Goal: Task Accomplishment & Management: Manage account settings

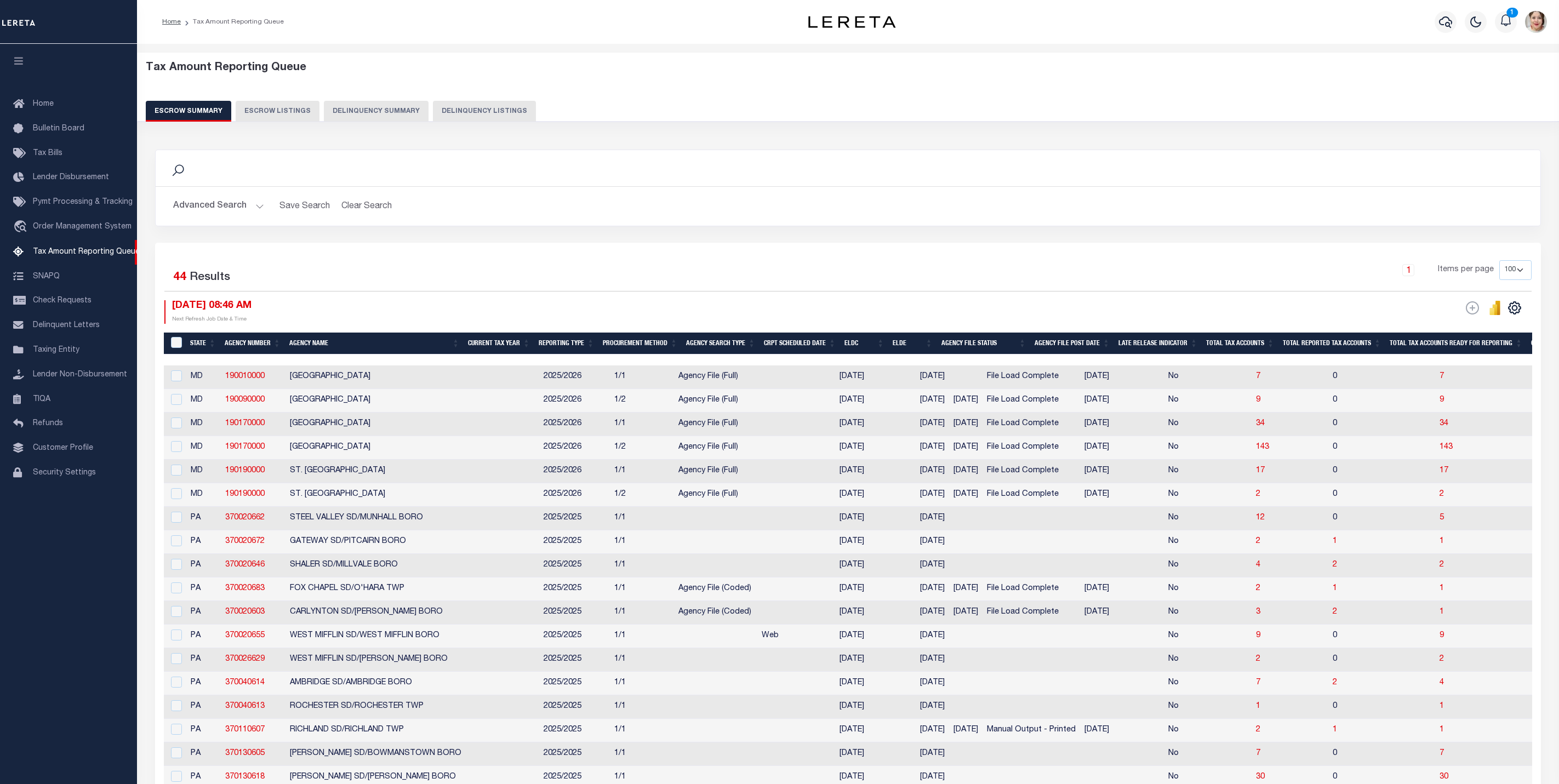
select select "100"
click at [1452, 22] on icon "button" at bounding box center [1446, 22] width 13 height 11
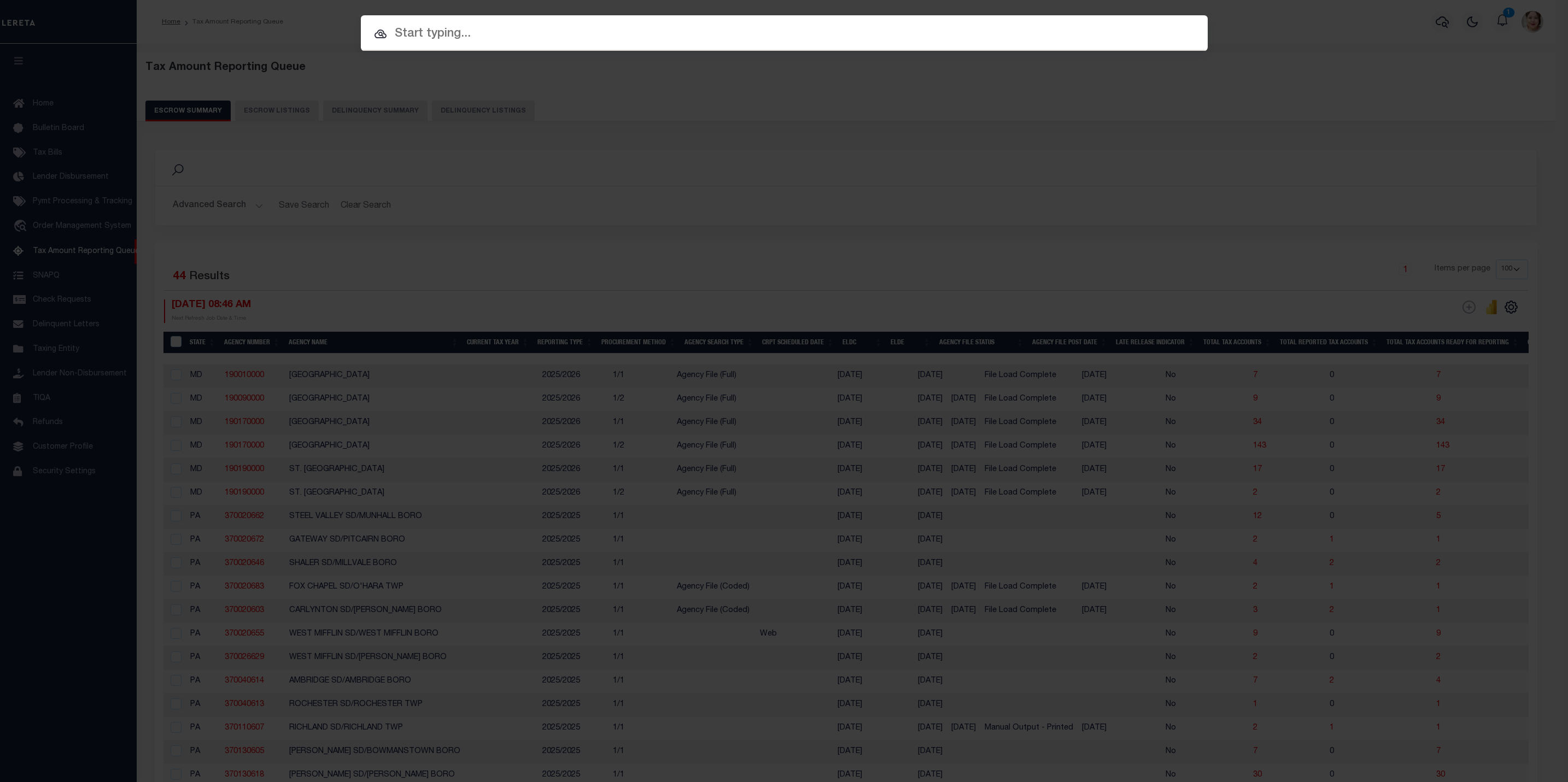
click at [809, 45] on div at bounding box center [784, 32] width 847 height 35
click at [787, 26] on input "text" at bounding box center [784, 34] width 847 height 19
paste input "877 0390-P-00304-0000 00"
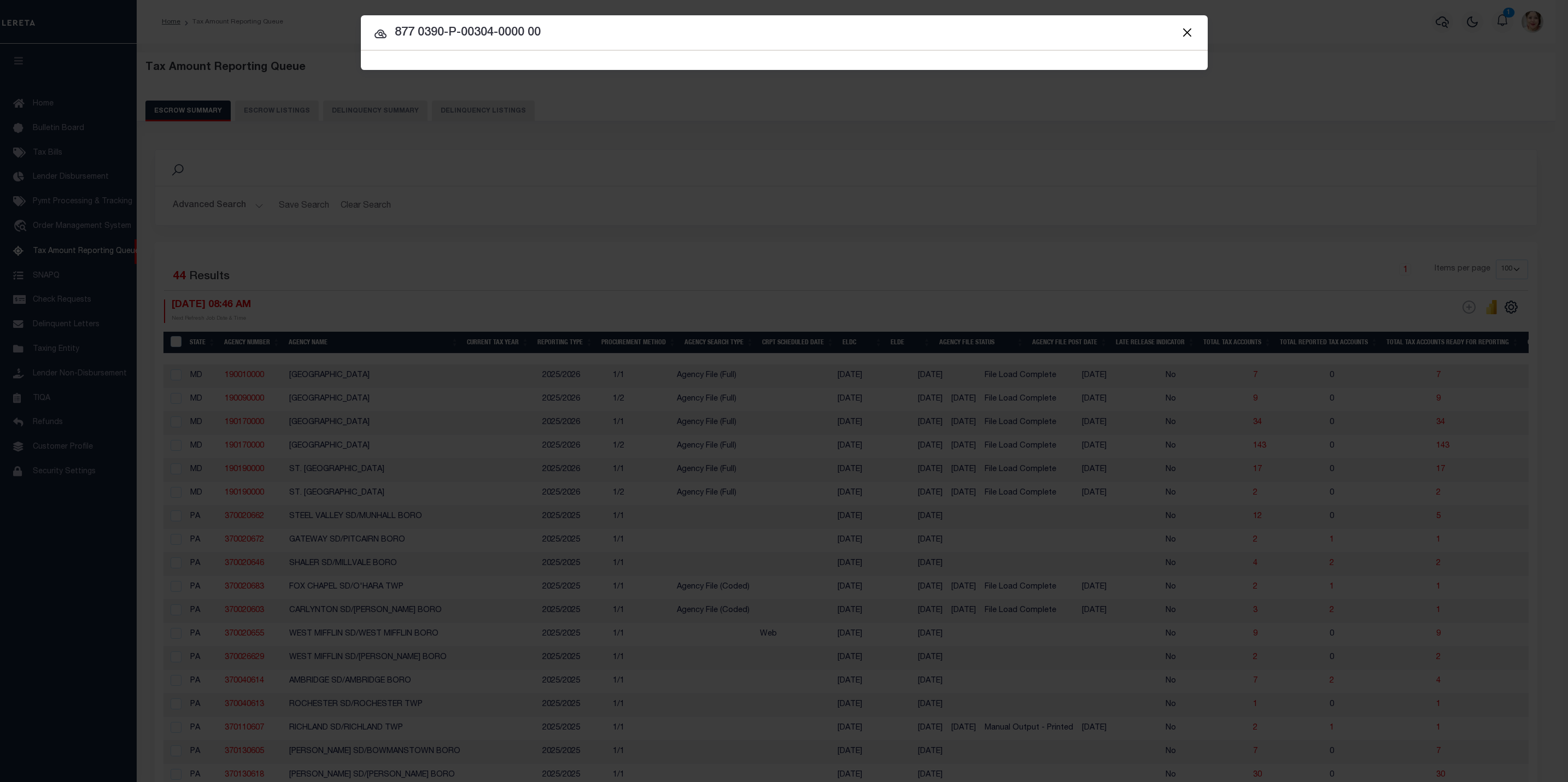
type input "877 0390-P-00304-0000 00"
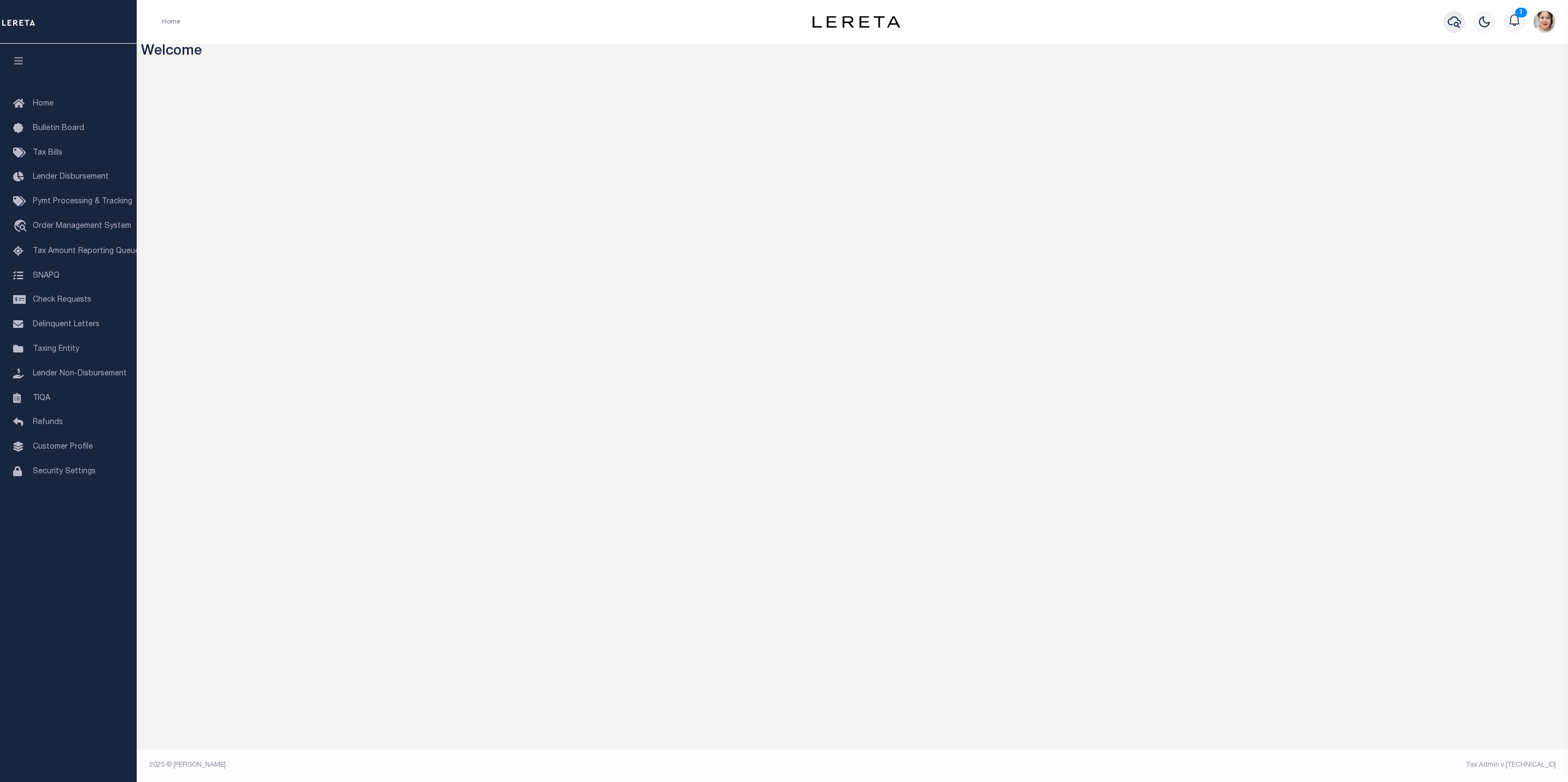
click at [1455, 20] on icon "button" at bounding box center [1454, 22] width 13 height 13
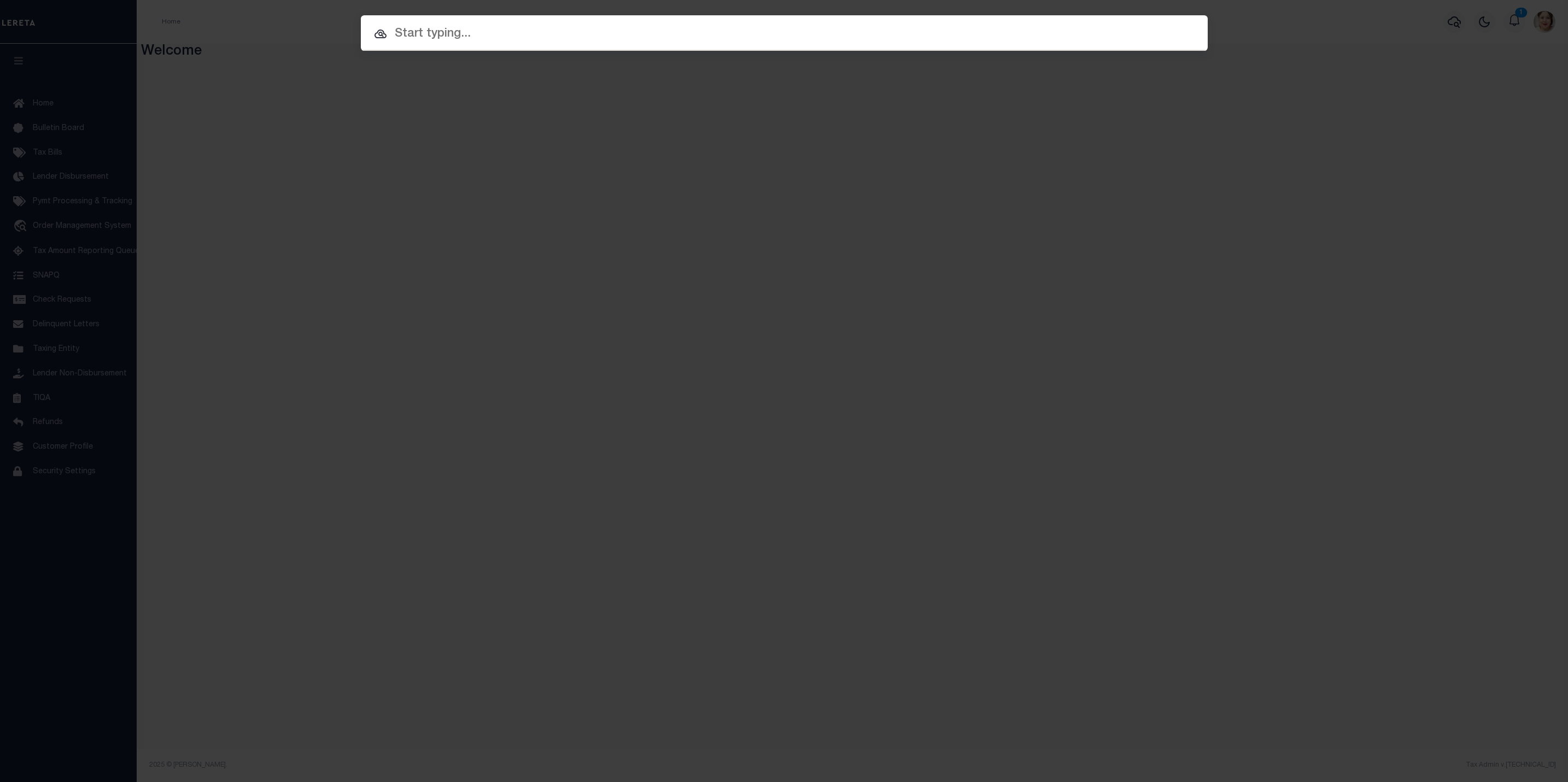
paste input "877 0390-P-00304-0000 00"
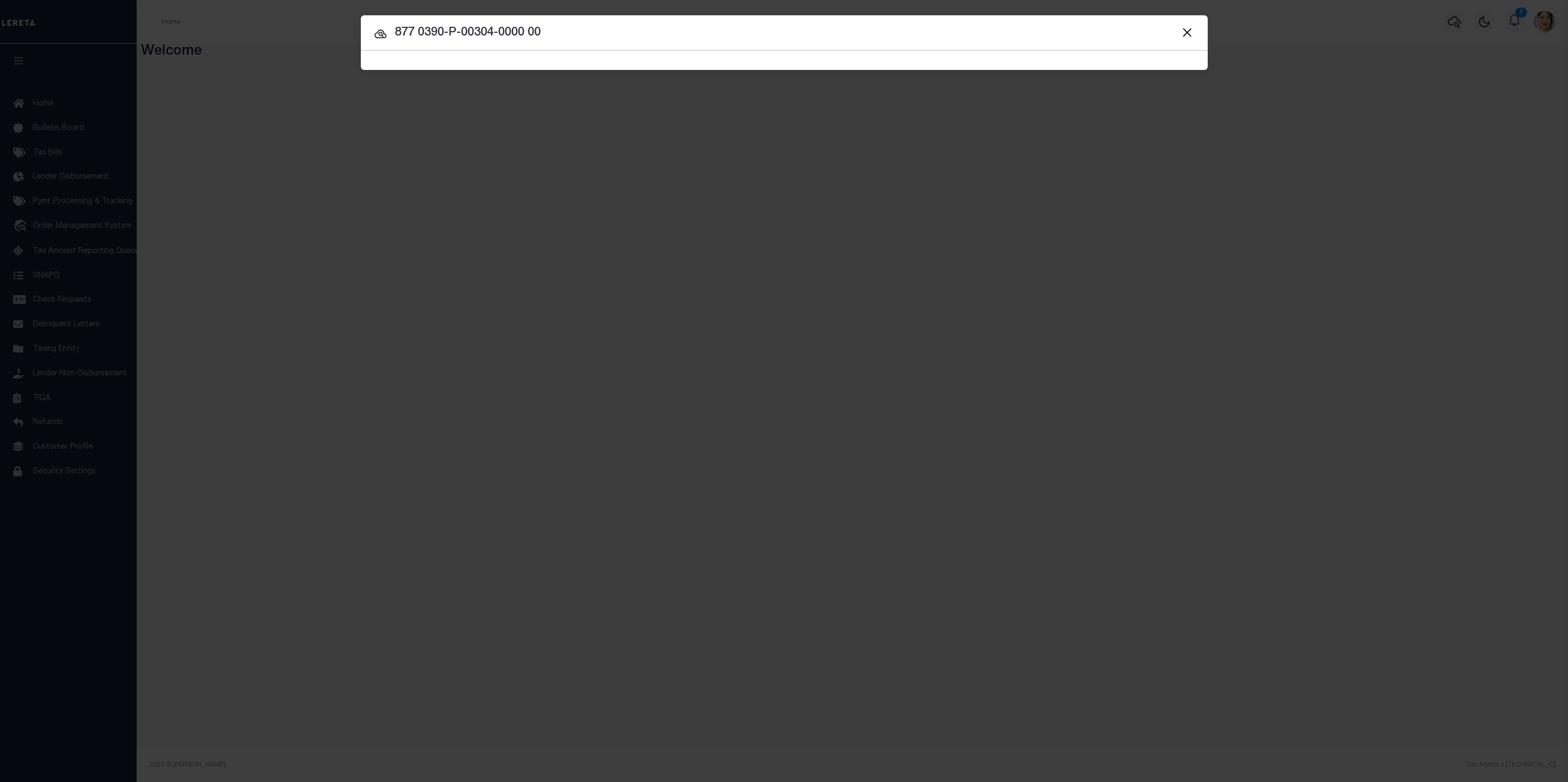
type input "877 0390-P-00304-0000 00"
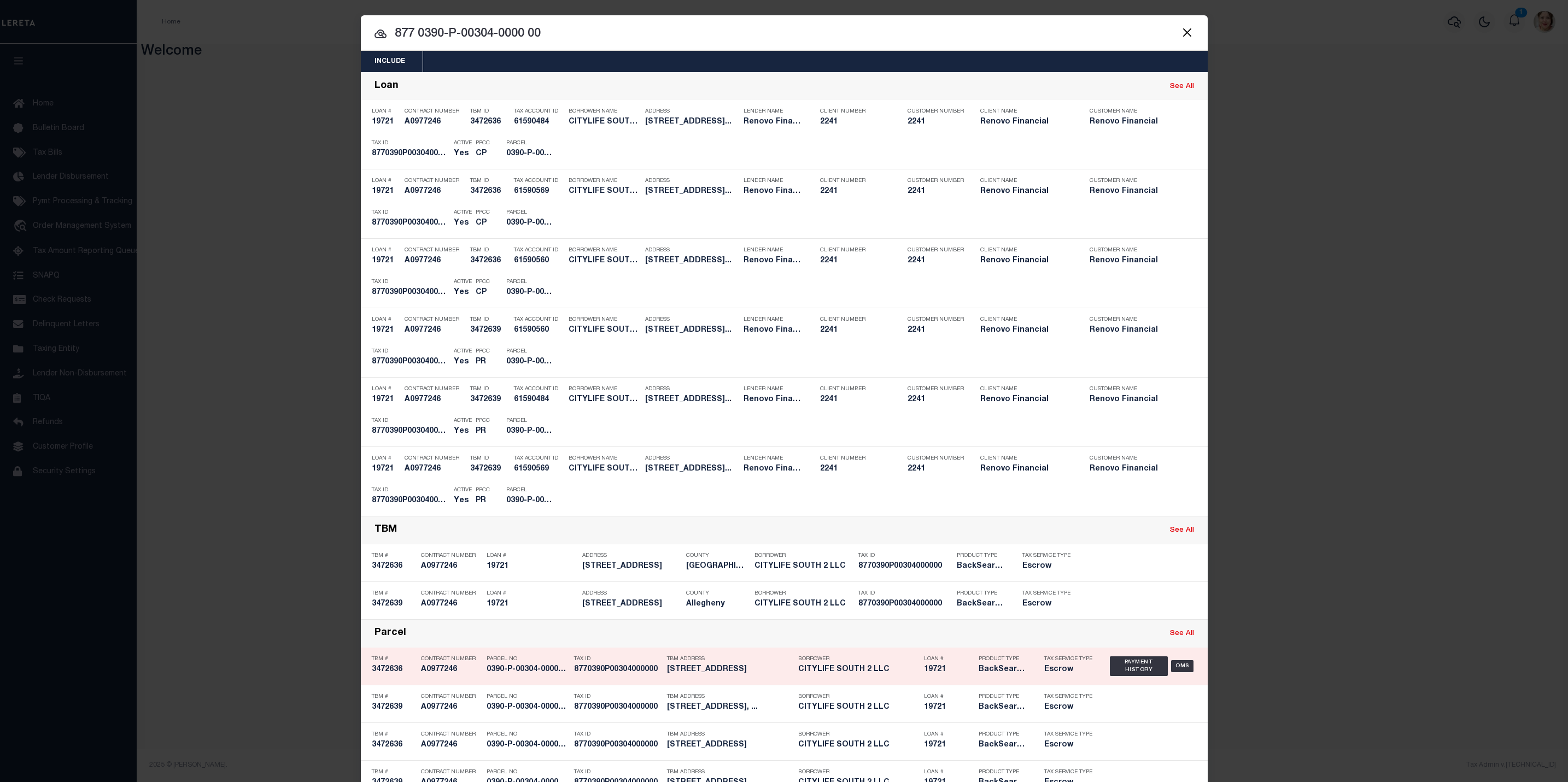
click at [759, 674] on h5 "246 CEDAR ST Pittsburgh, PA 15236" at bounding box center [730, 670] width 126 height 9
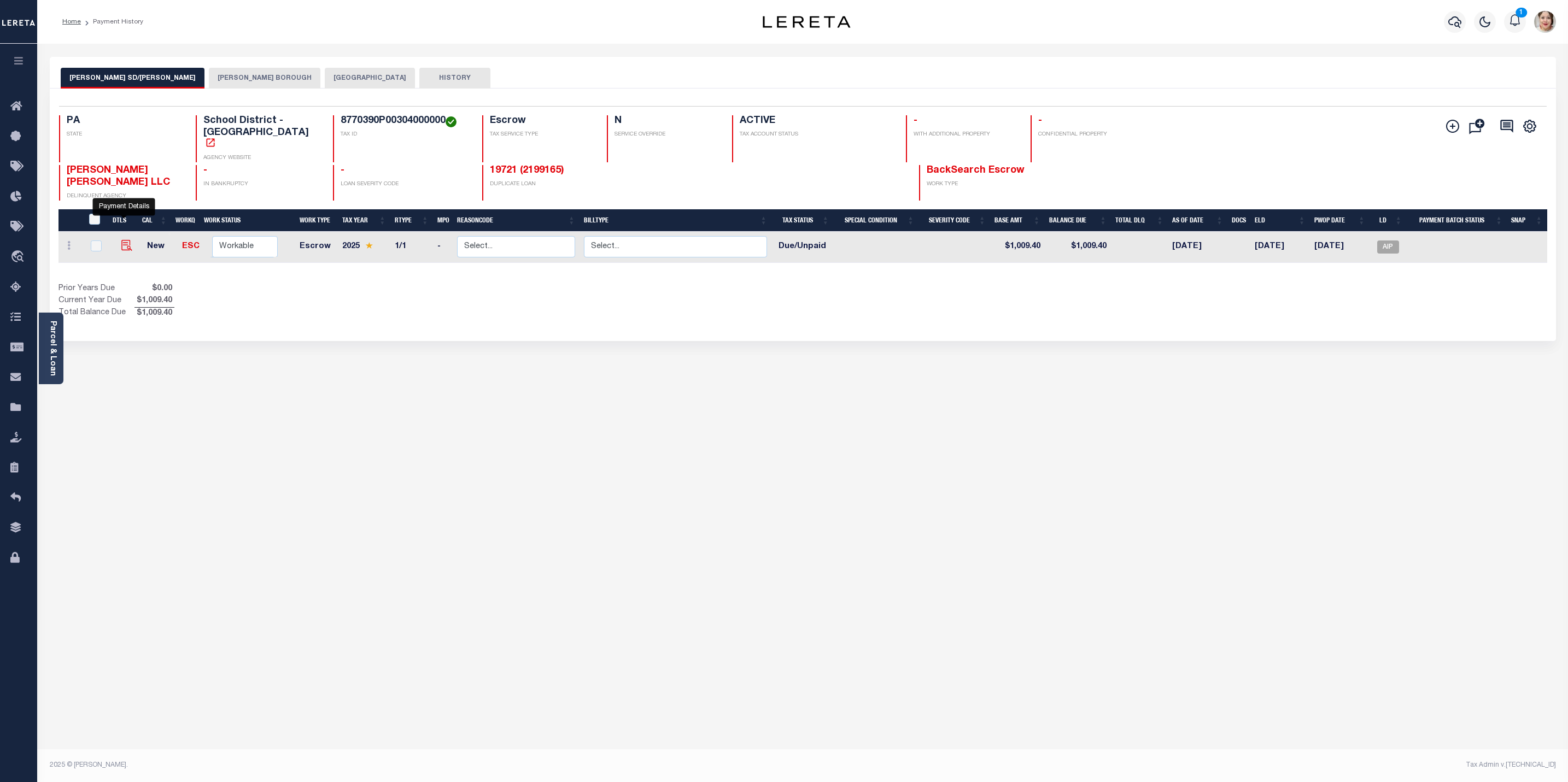
click at [122, 240] on img "" at bounding box center [127, 245] width 11 height 11
checkbox input "true"
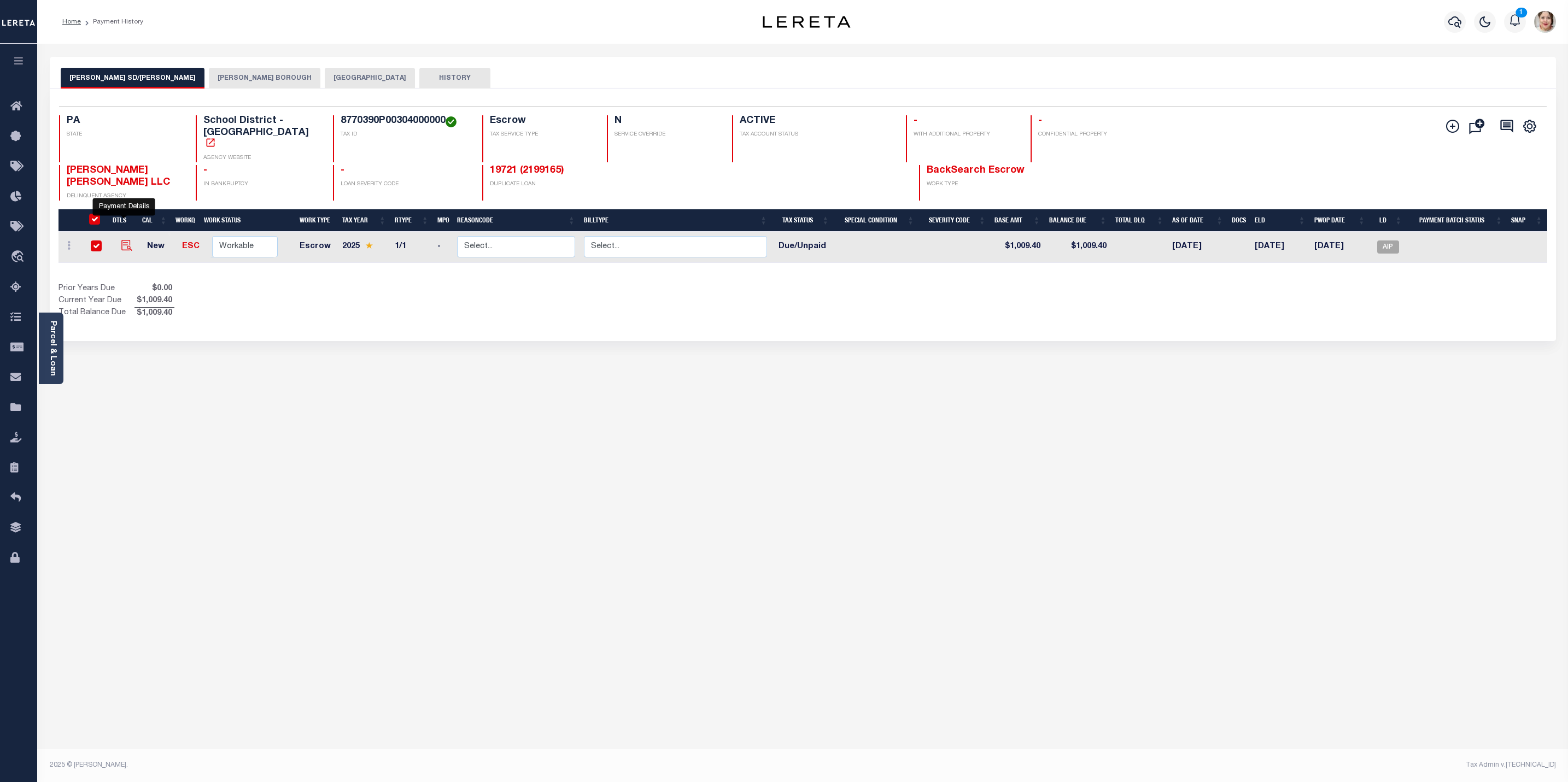
checkbox input "true"
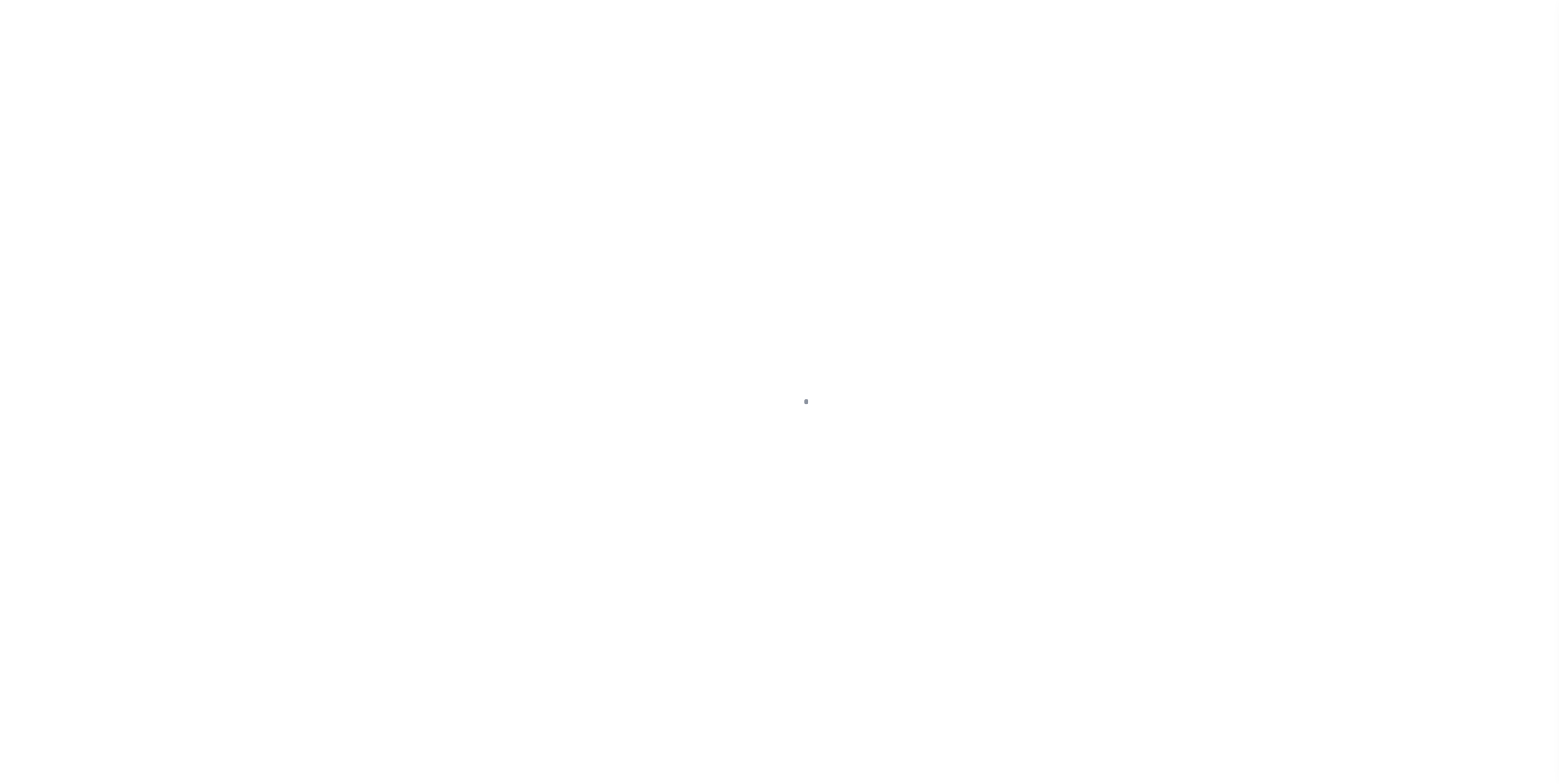
select select "DUE"
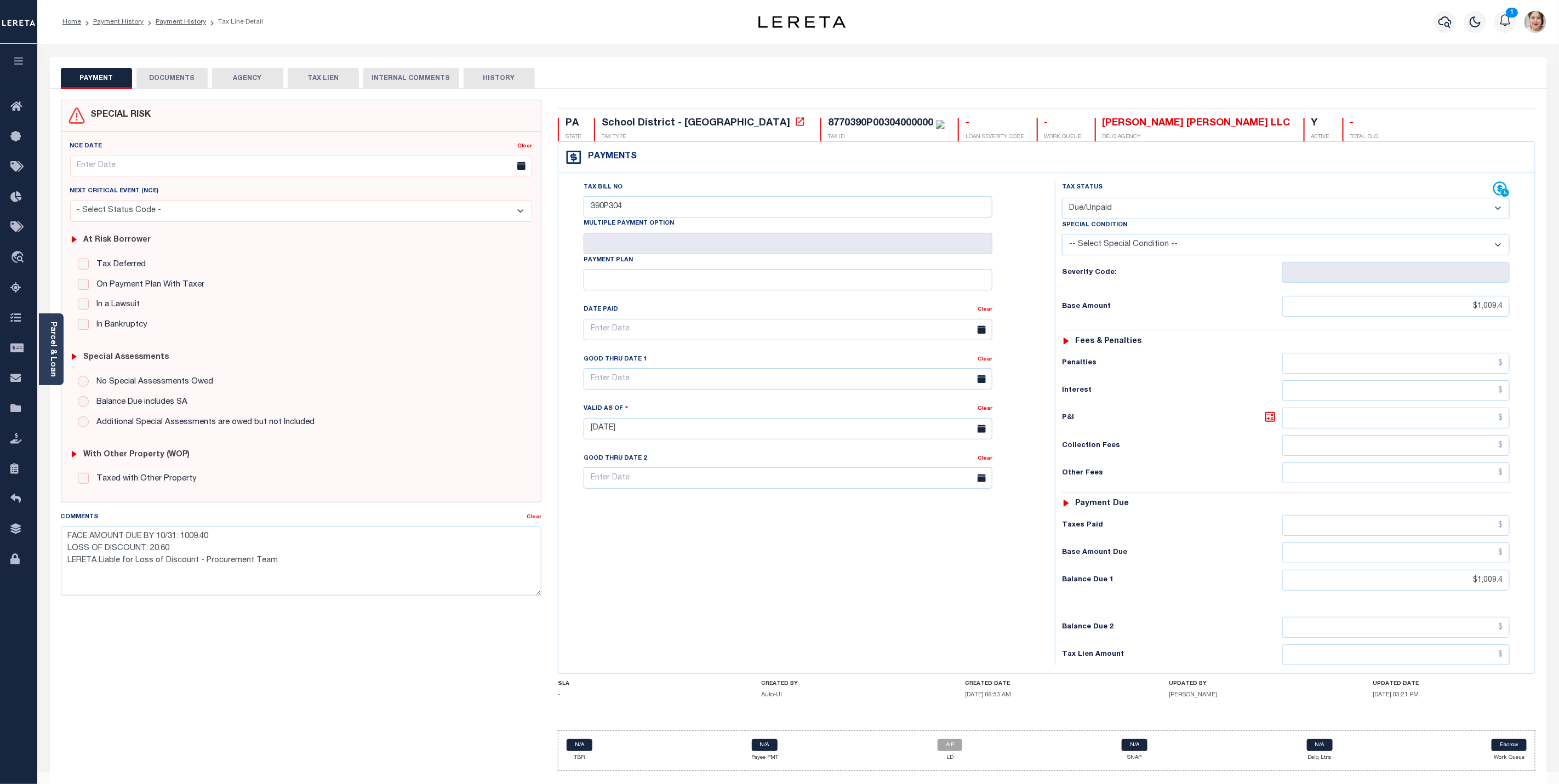
scroll to position [31, 0]
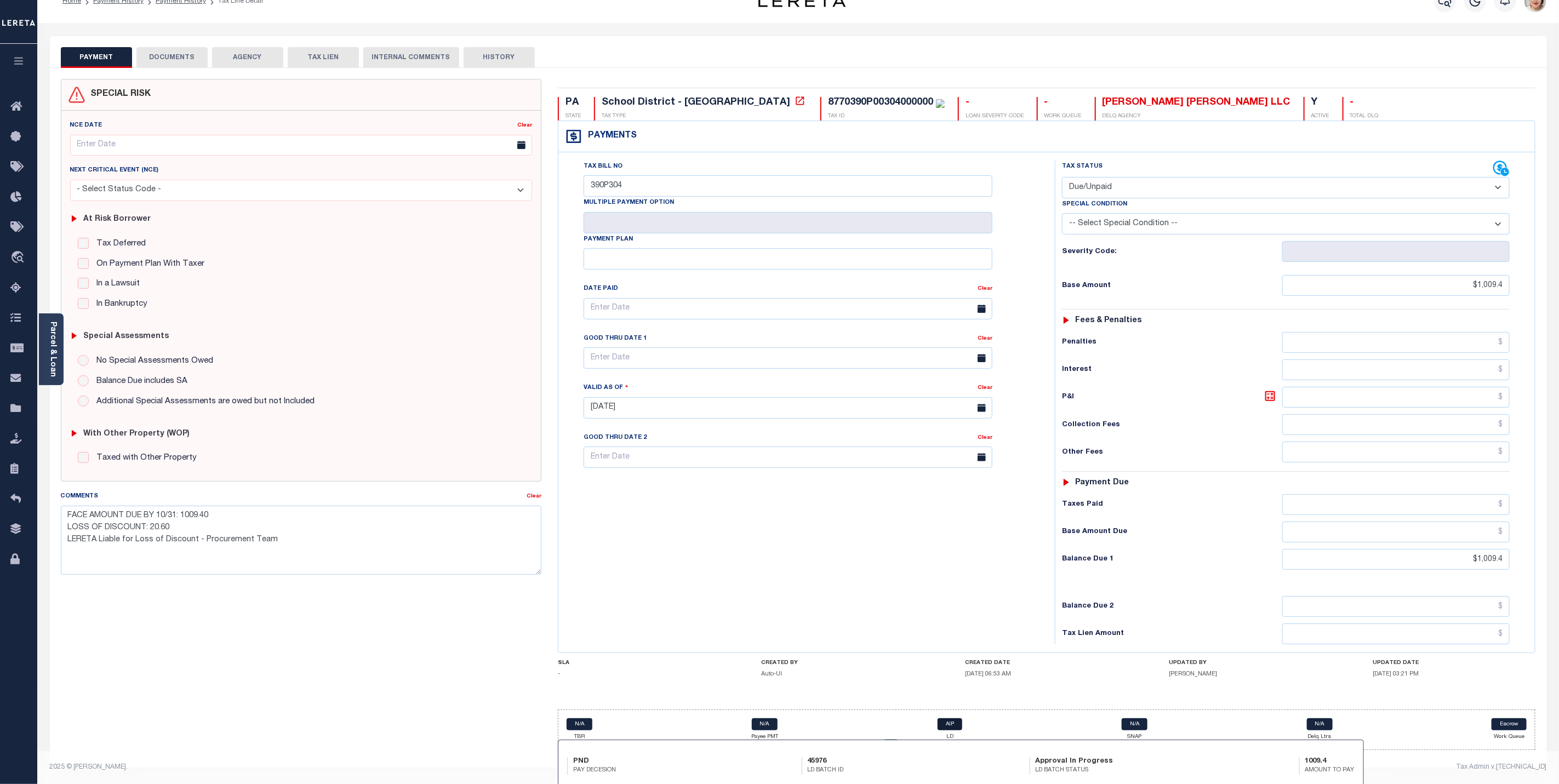
click at [951, 726] on link "AIP" at bounding box center [950, 724] width 25 height 12
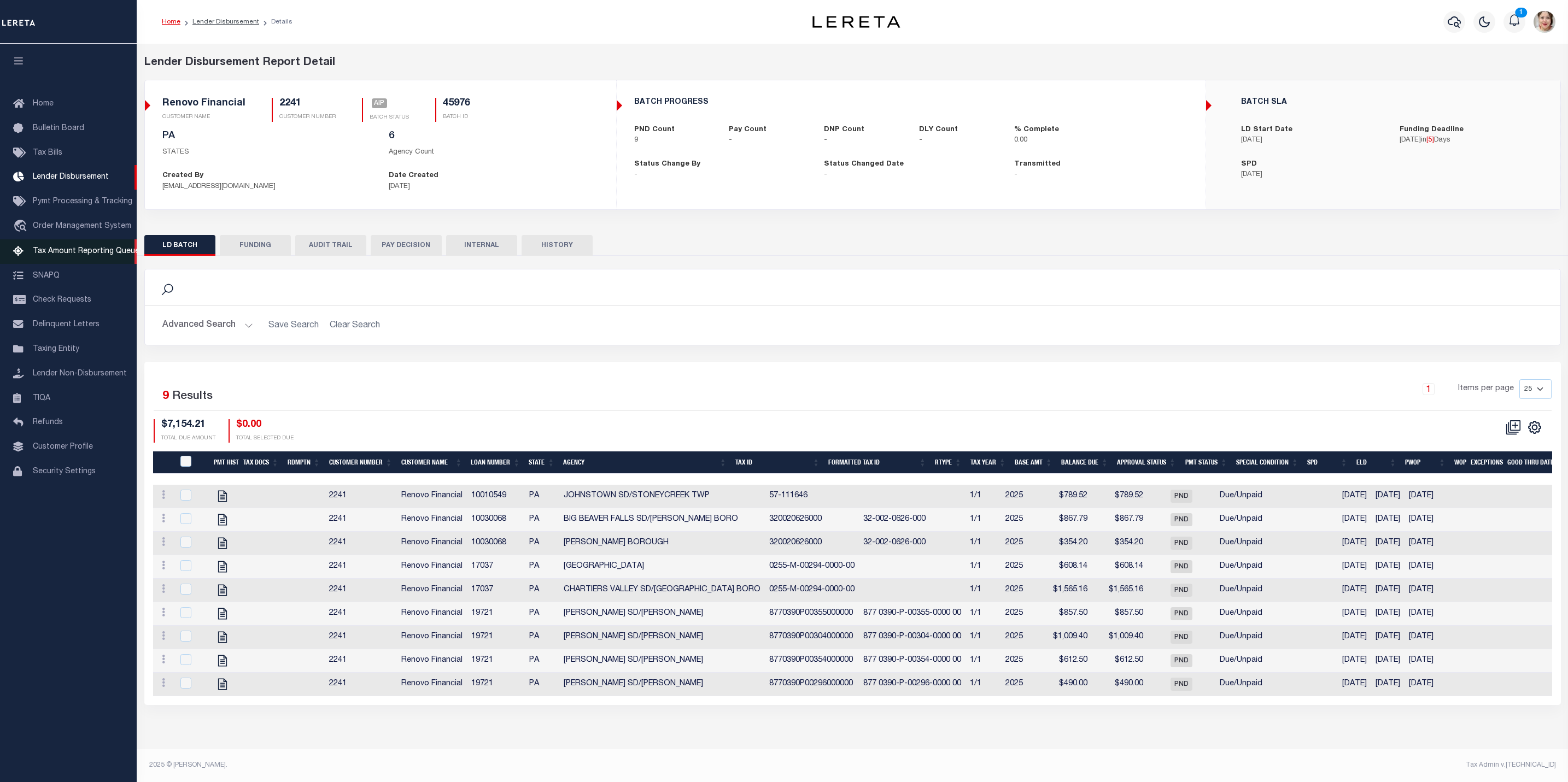
click at [65, 253] on span "Tax Amount Reporting Queue" at bounding box center [86, 251] width 106 height 8
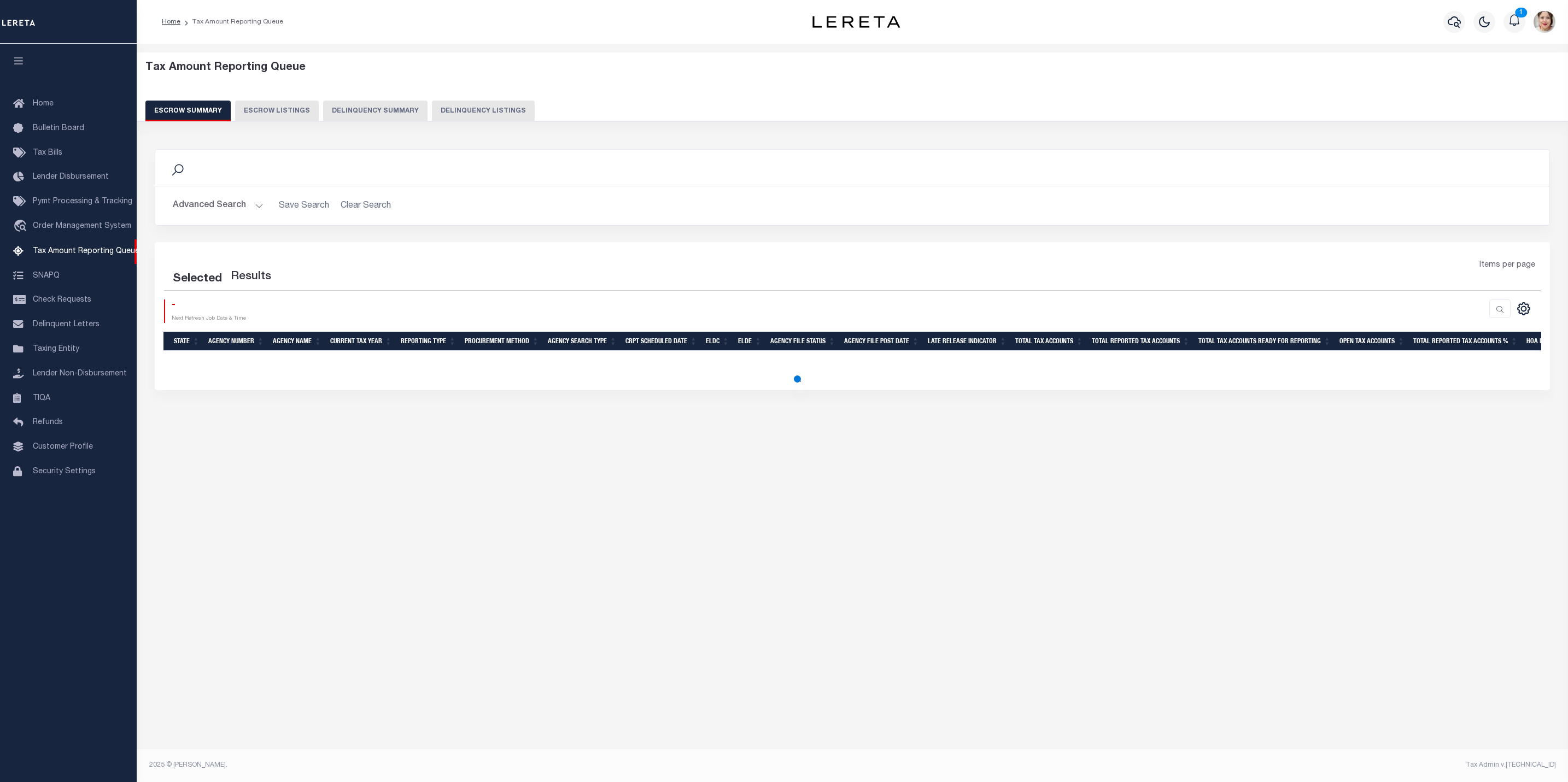
select select
select select "7"
select select "100"
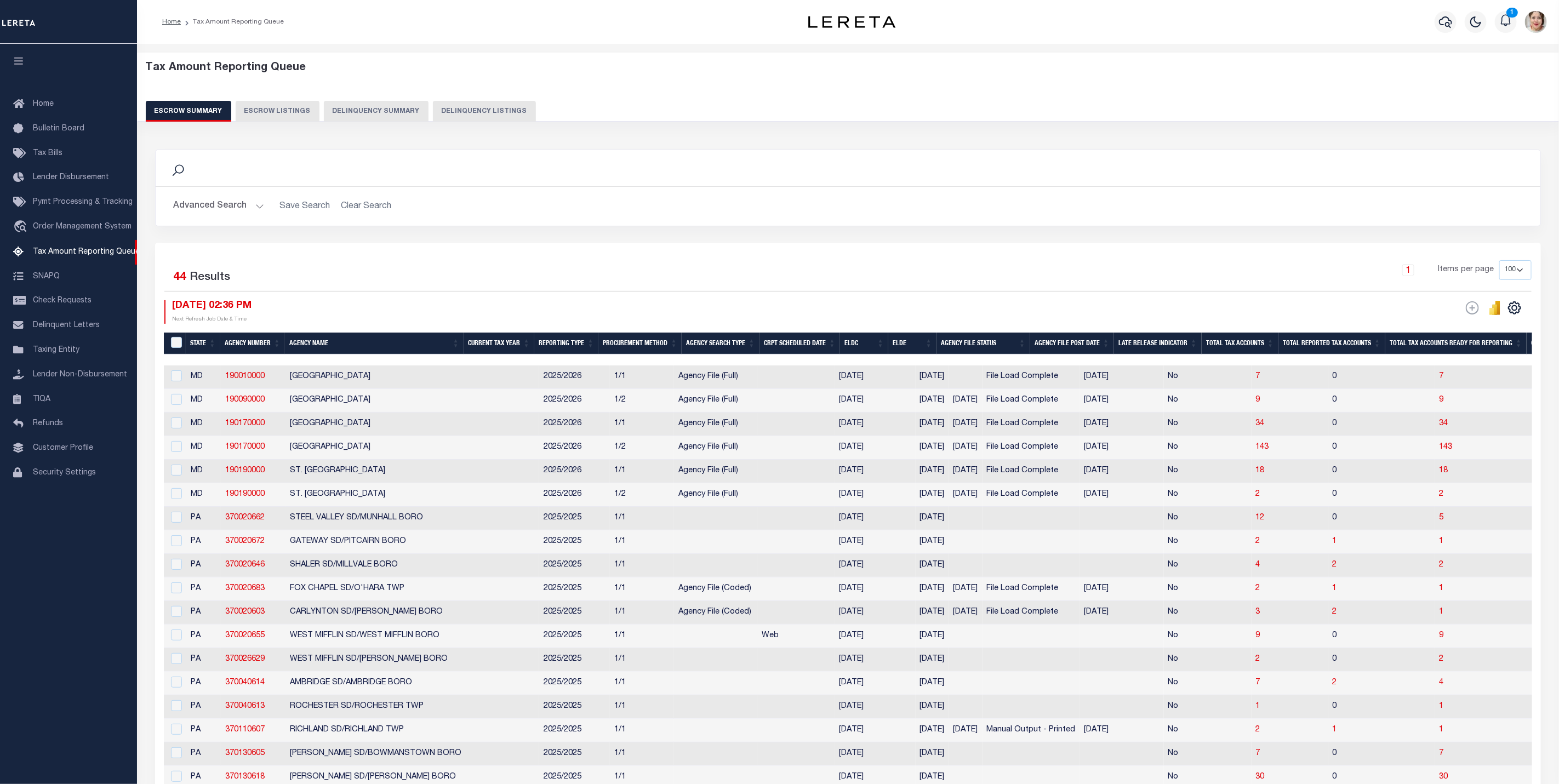
click at [219, 213] on button "Advanced Search" at bounding box center [218, 206] width 91 height 21
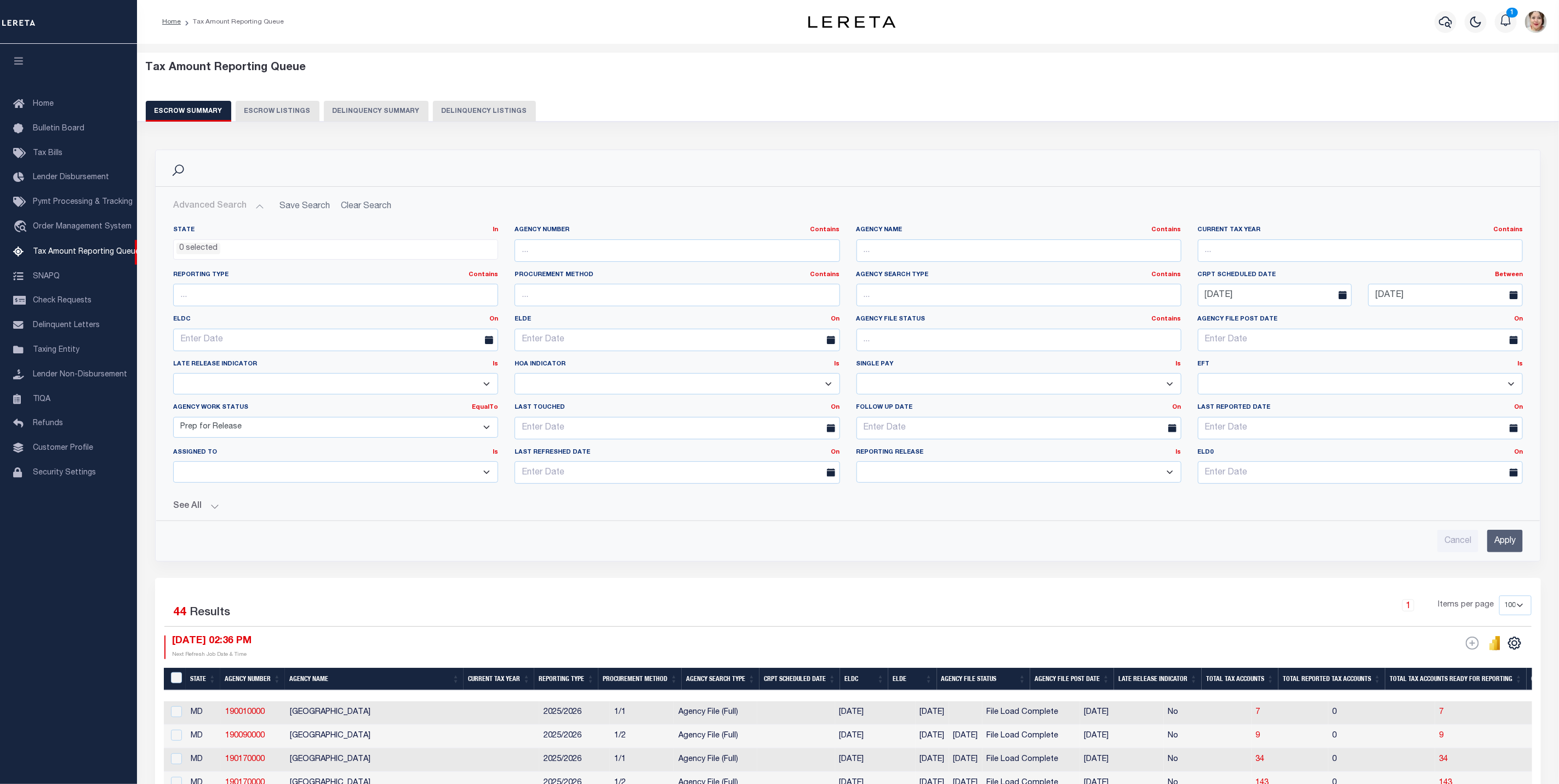
click at [268, 429] on select "New In Progress Pending Agency Follow-up Pending QC Ready for Release Prep for …" at bounding box center [335, 427] width 325 height 21
click at [372, 202] on h2 "Advanced Search Save Search Clear Search EscrowSummaryGridWrapper_dynamictable_…" at bounding box center [848, 206] width 1367 height 21
click at [371, 206] on h2 "Advanced Search Save Search Clear Search EscrowSummaryGridWrapper_dynamictable_…" at bounding box center [848, 206] width 1367 height 21
click at [361, 206] on h2 "Advanced Search Save Search Clear Search EscrowSummaryGridWrapper_dynamictable_…" at bounding box center [848, 206] width 1367 height 21
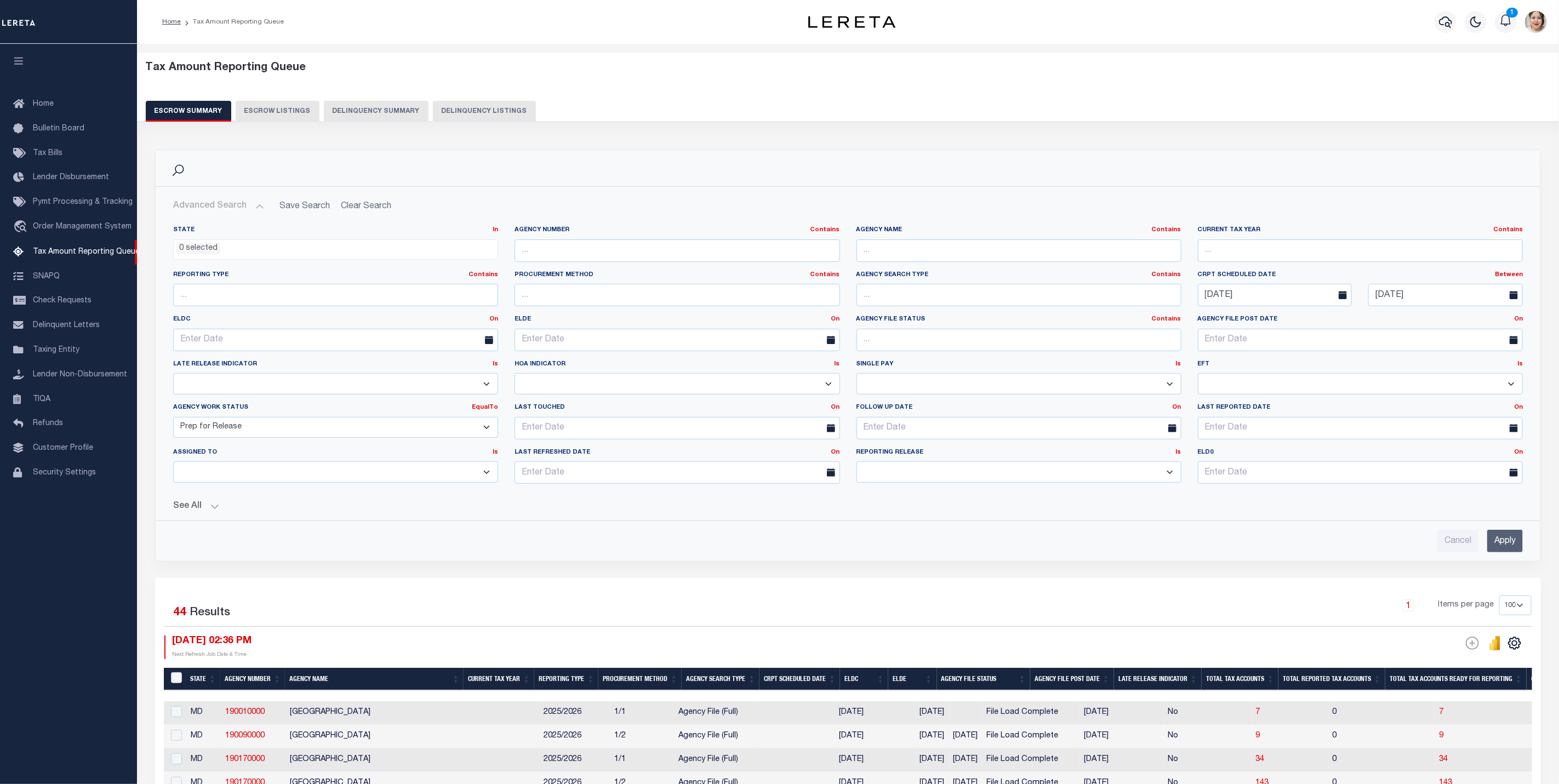
drag, startPoint x: 364, startPoint y: 209, endPoint x: 237, endPoint y: 221, distance: 127.6
click at [363, 209] on h2 "Advanced Search Save Search Clear Search EscrowSummaryGridWrapper_dynamictable_…" at bounding box center [848, 206] width 1367 height 21
drag, startPoint x: 253, startPoint y: 424, endPoint x: 192, endPoint y: 431, distance: 61.4
click at [178, 426] on select "New In Progress Pending Agency Follow-up Pending QC Ready for Release Prep for …" at bounding box center [335, 427] width 325 height 21
drag, startPoint x: 251, startPoint y: 428, endPoint x: 143, endPoint y: 425, distance: 108.0
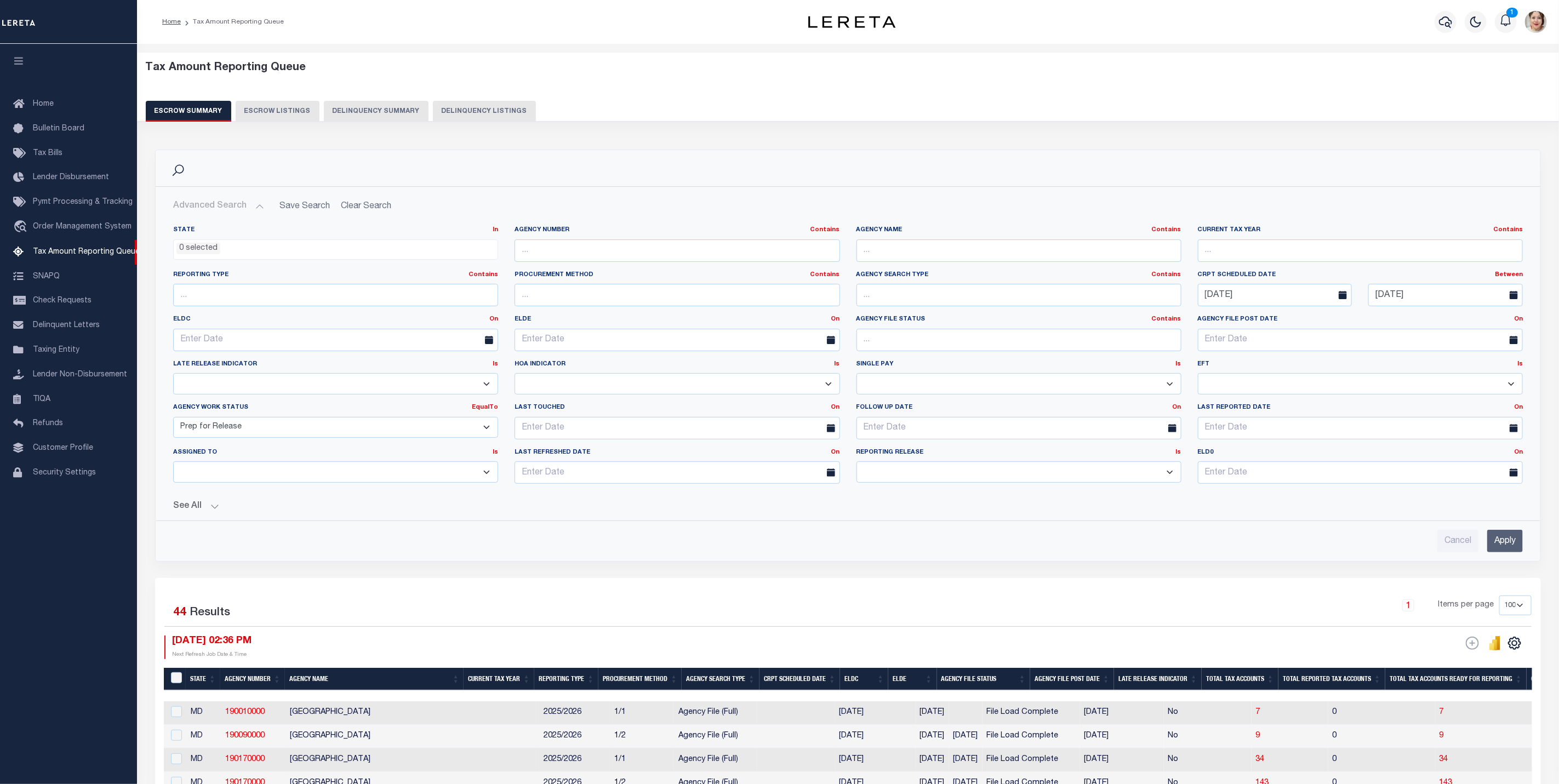
click at [353, 416] on div "Agency Work Status EqualTo Is Contains New In Progress Pending Agency Follow-up…" at bounding box center [335, 420] width 325 height 34
drag, startPoint x: 323, startPoint y: 432, endPoint x: 298, endPoint y: 435, distance: 25.2
click at [321, 432] on select "New In Progress Pending Agency Follow-up Pending QC Ready for Release Prep for …" at bounding box center [335, 427] width 325 height 21
select select
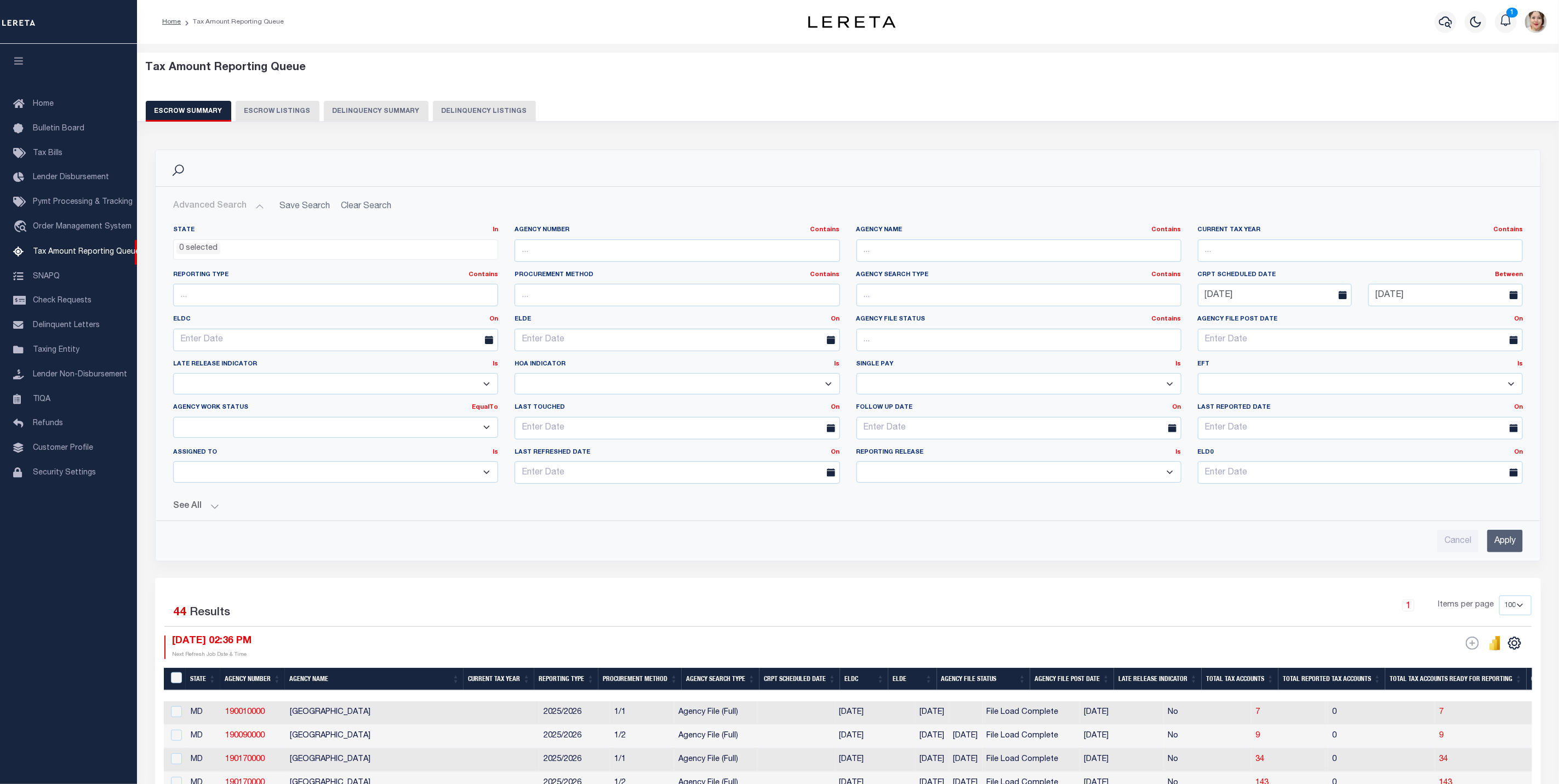
click at [173, 419] on select "New In Progress Pending Agency Follow-up Pending QC Ready for Release Prep for …" at bounding box center [335, 427] width 325 height 21
drag, startPoint x: 1271, startPoint y: 296, endPoint x: 1196, endPoint y: 303, distance: 75.3
click at [1196, 303] on div "[DATE]" at bounding box center [1275, 295] width 171 height 23
drag, startPoint x: 1434, startPoint y: 296, endPoint x: 1346, endPoint y: 294, distance: 88.0
click at [1346, 294] on div "CRPT Scheduled Date Between On After Before Between [DATE]" at bounding box center [1360, 288] width 341 height 36
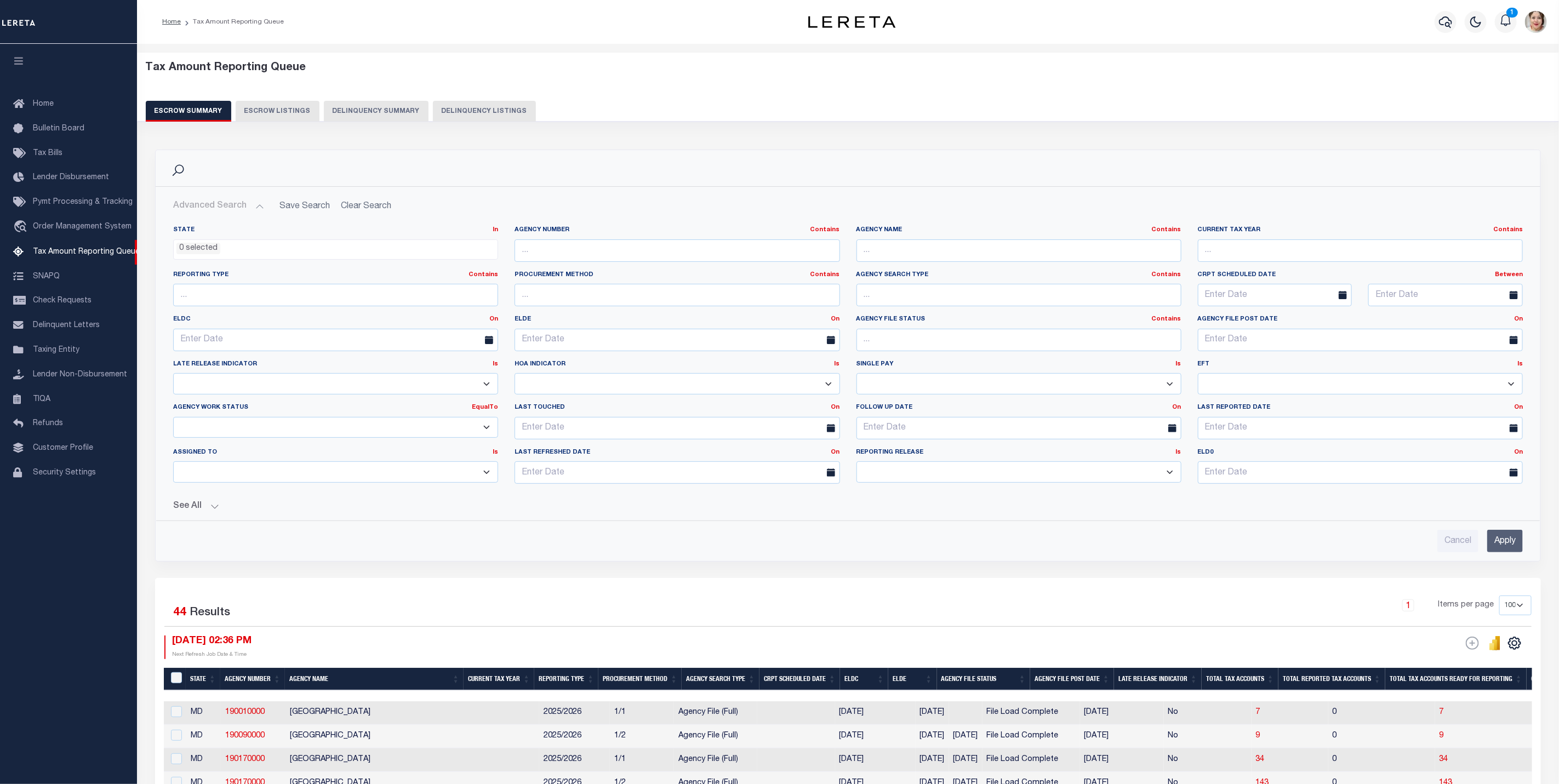
click at [202, 510] on button "See All" at bounding box center [848, 506] width 1350 height 11
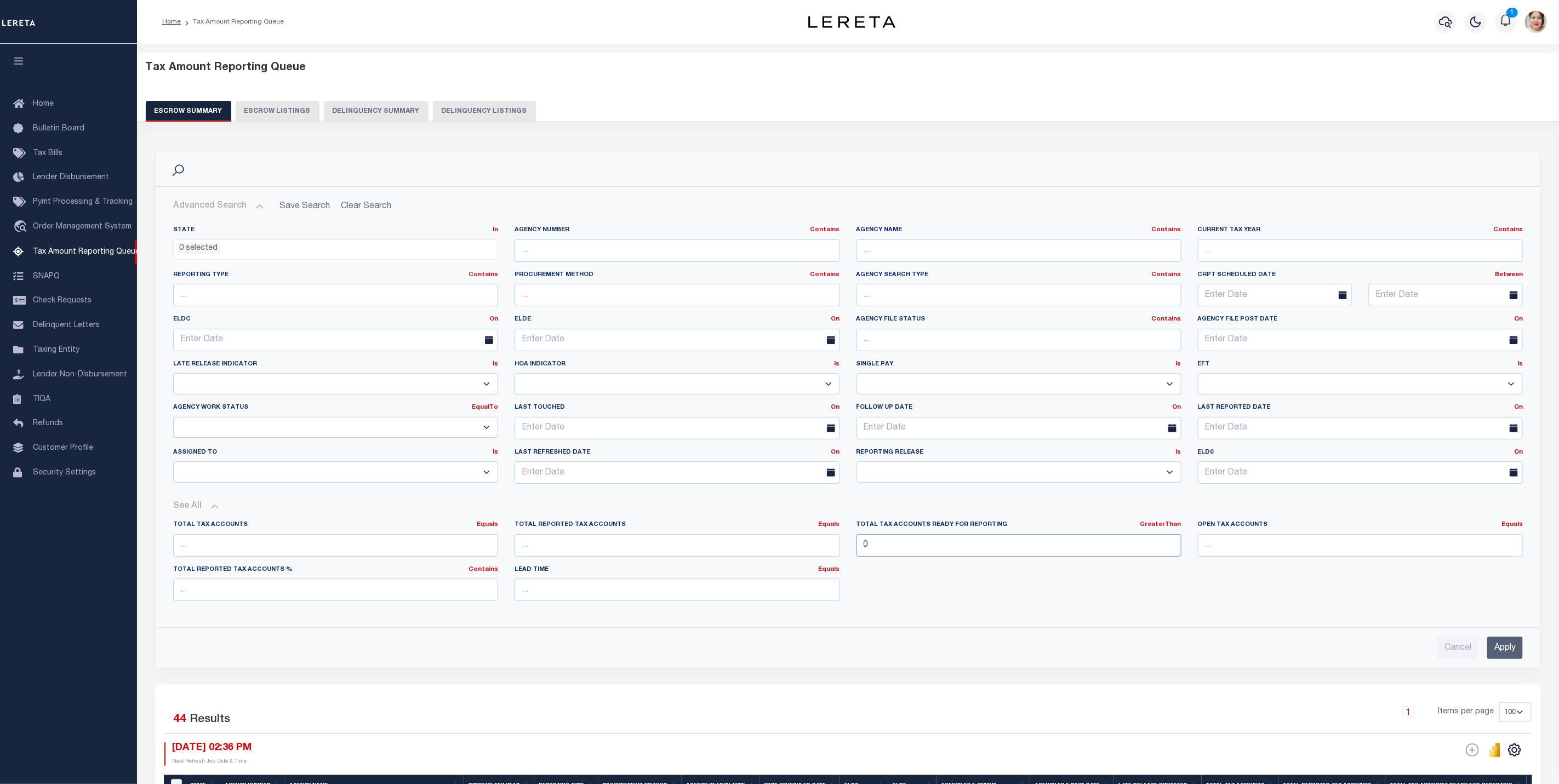
drag, startPoint x: 911, startPoint y: 552, endPoint x: 853, endPoint y: 547, distance: 58.2
click at [853, 547] on div "Total Tax Accounts Ready for Reporting GreaterThan Equals Is Not Equal To Is Gr…" at bounding box center [1019, 543] width 341 height 45
click at [584, 254] on input "text" at bounding box center [677, 251] width 325 height 23
type input "370460654"
click at [1511, 649] on input "Apply" at bounding box center [1505, 648] width 36 height 23
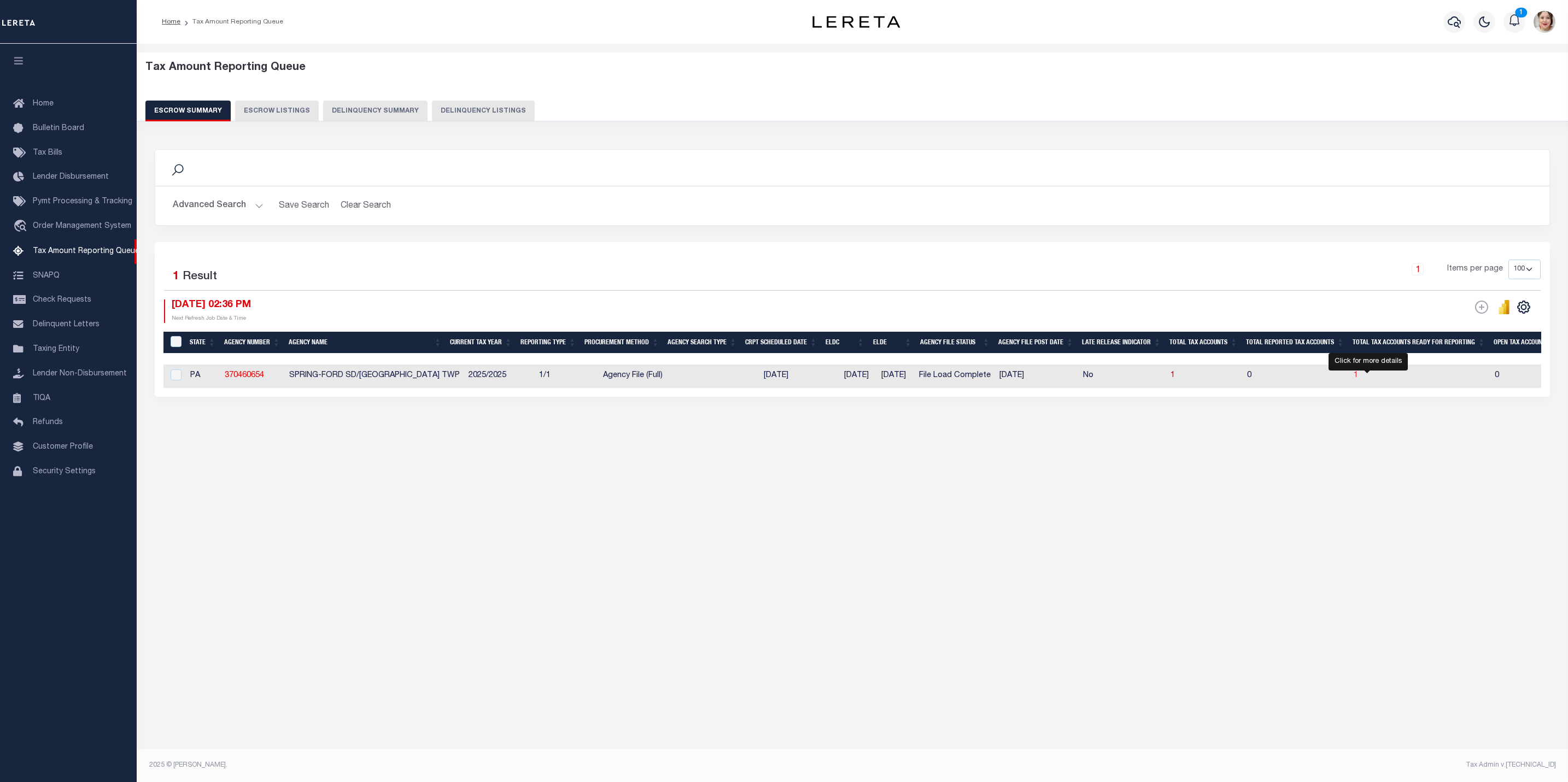
click at [1358, 379] on span "1" at bounding box center [1356, 375] width 5 height 8
select select "100"
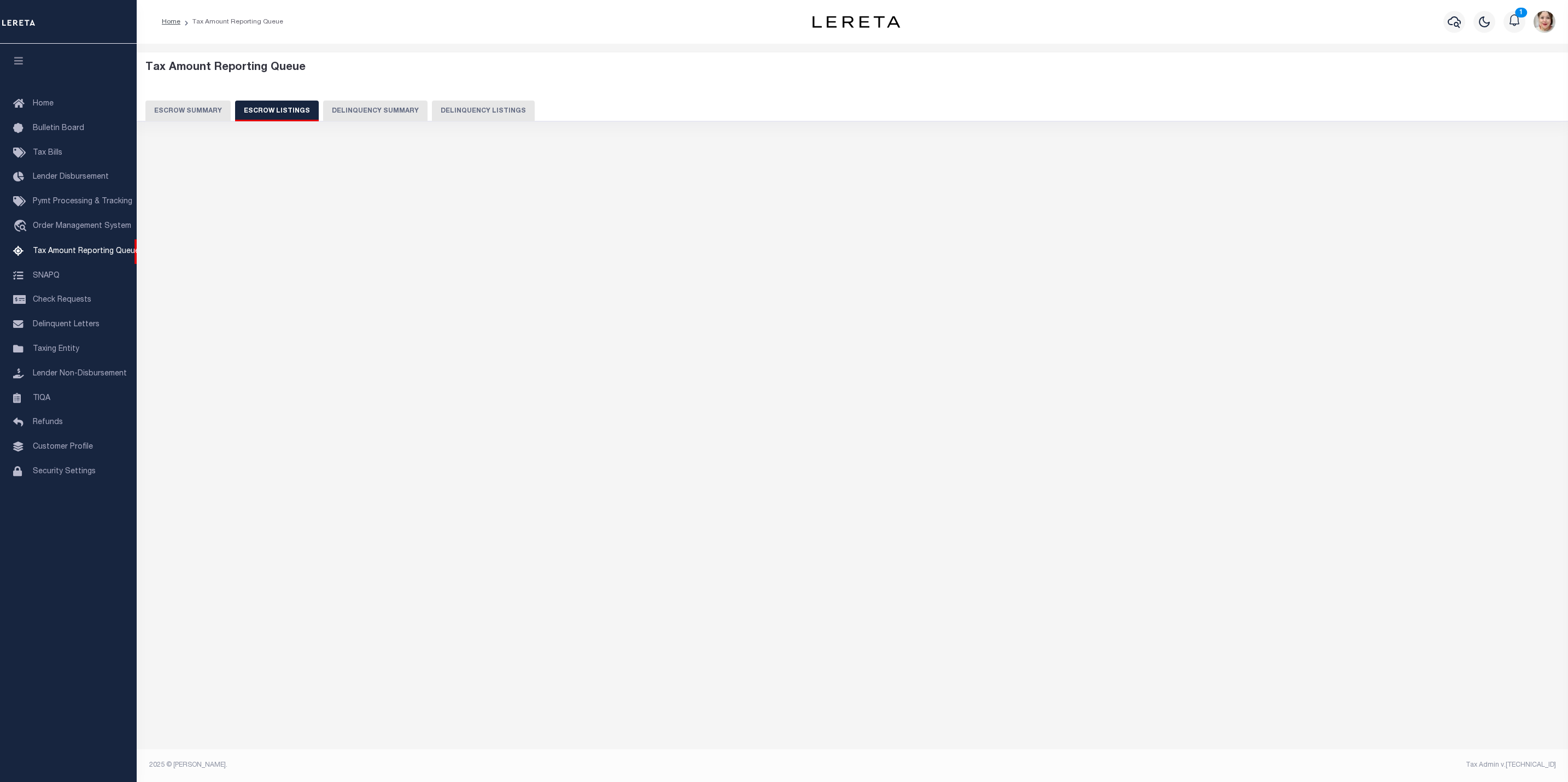
select select "100"
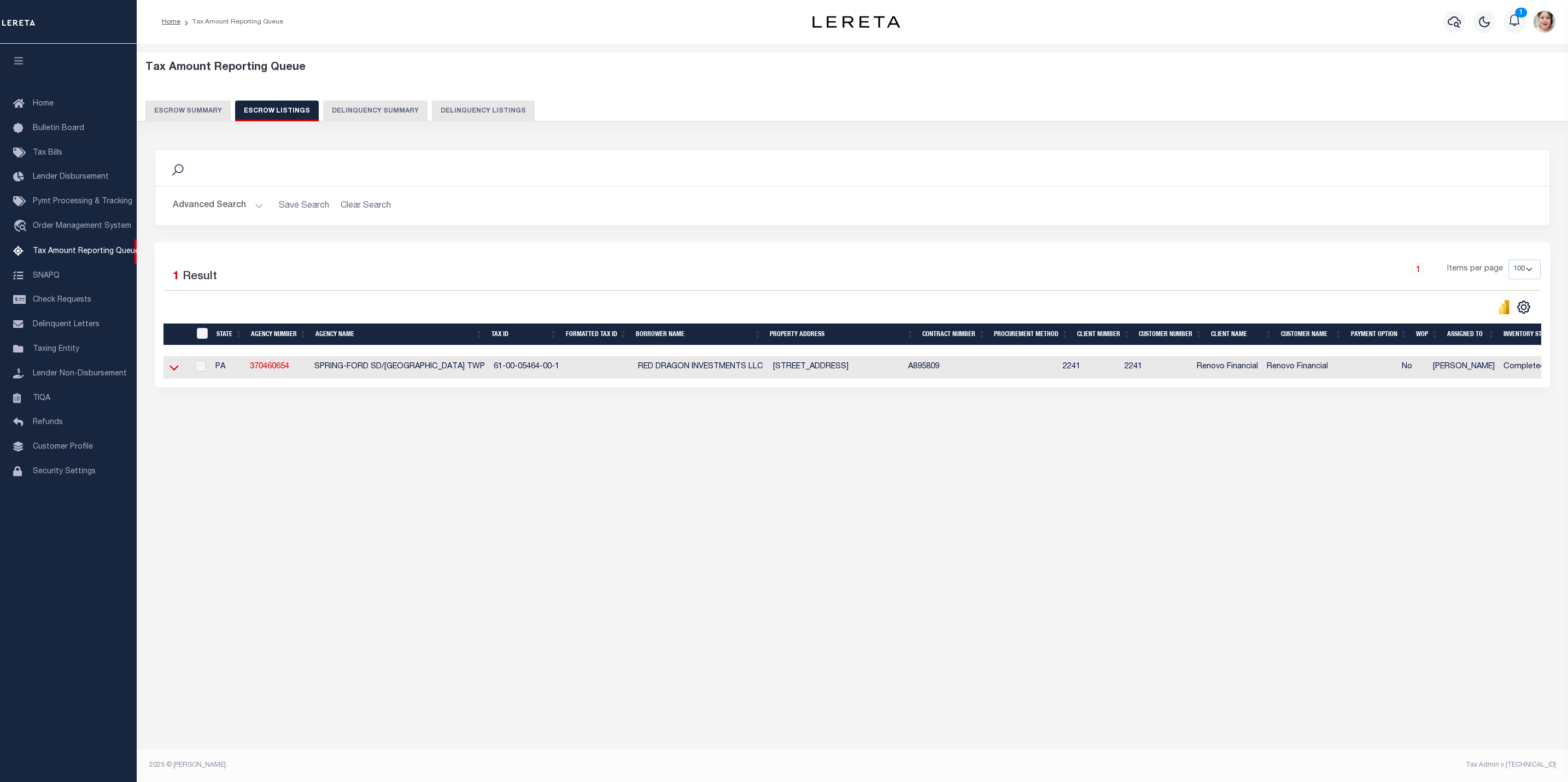
click at [177, 370] on icon at bounding box center [174, 367] width 9 height 11
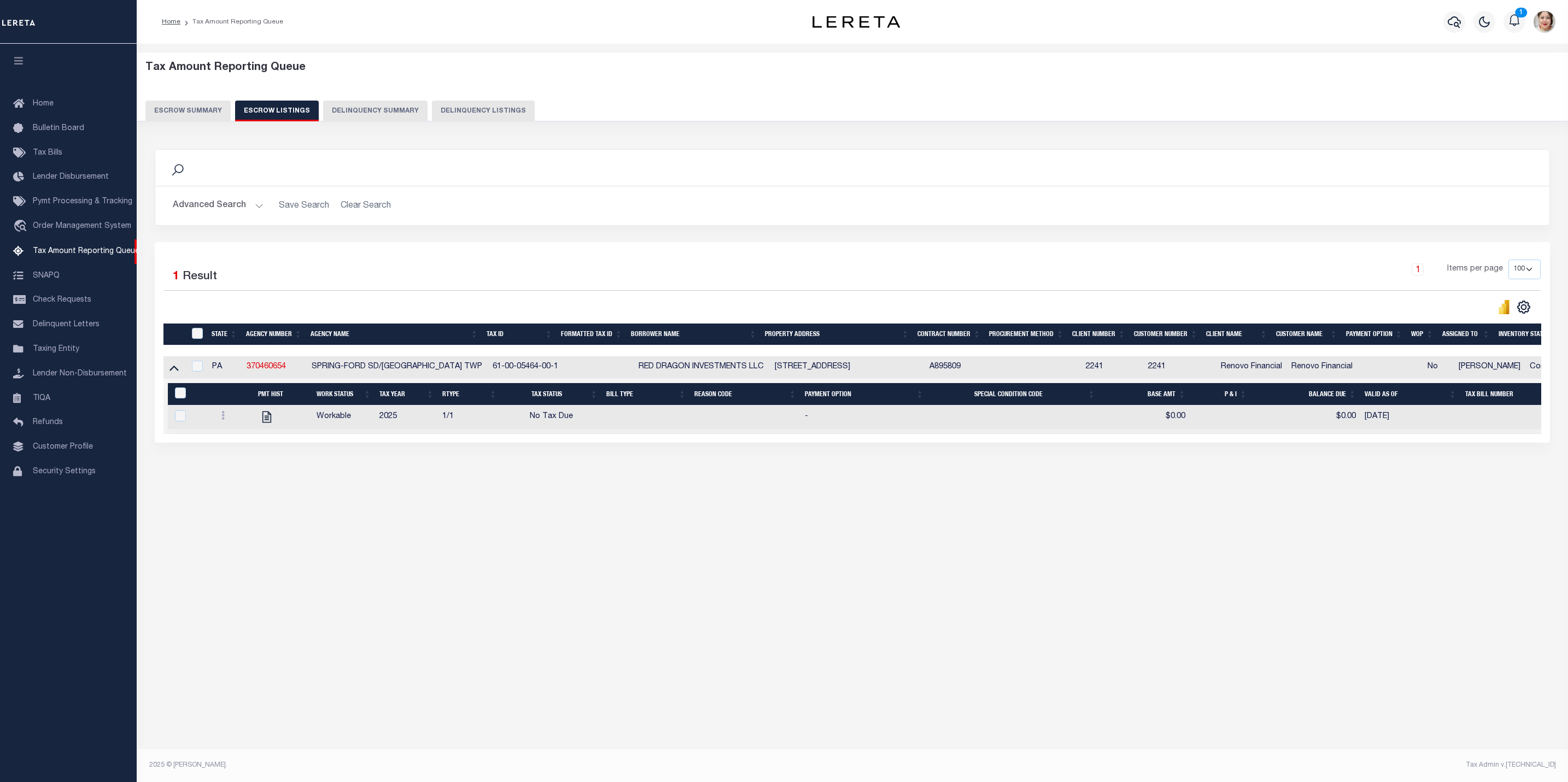
click at [200, 113] on button "Escrow Summary" at bounding box center [188, 110] width 85 height 20
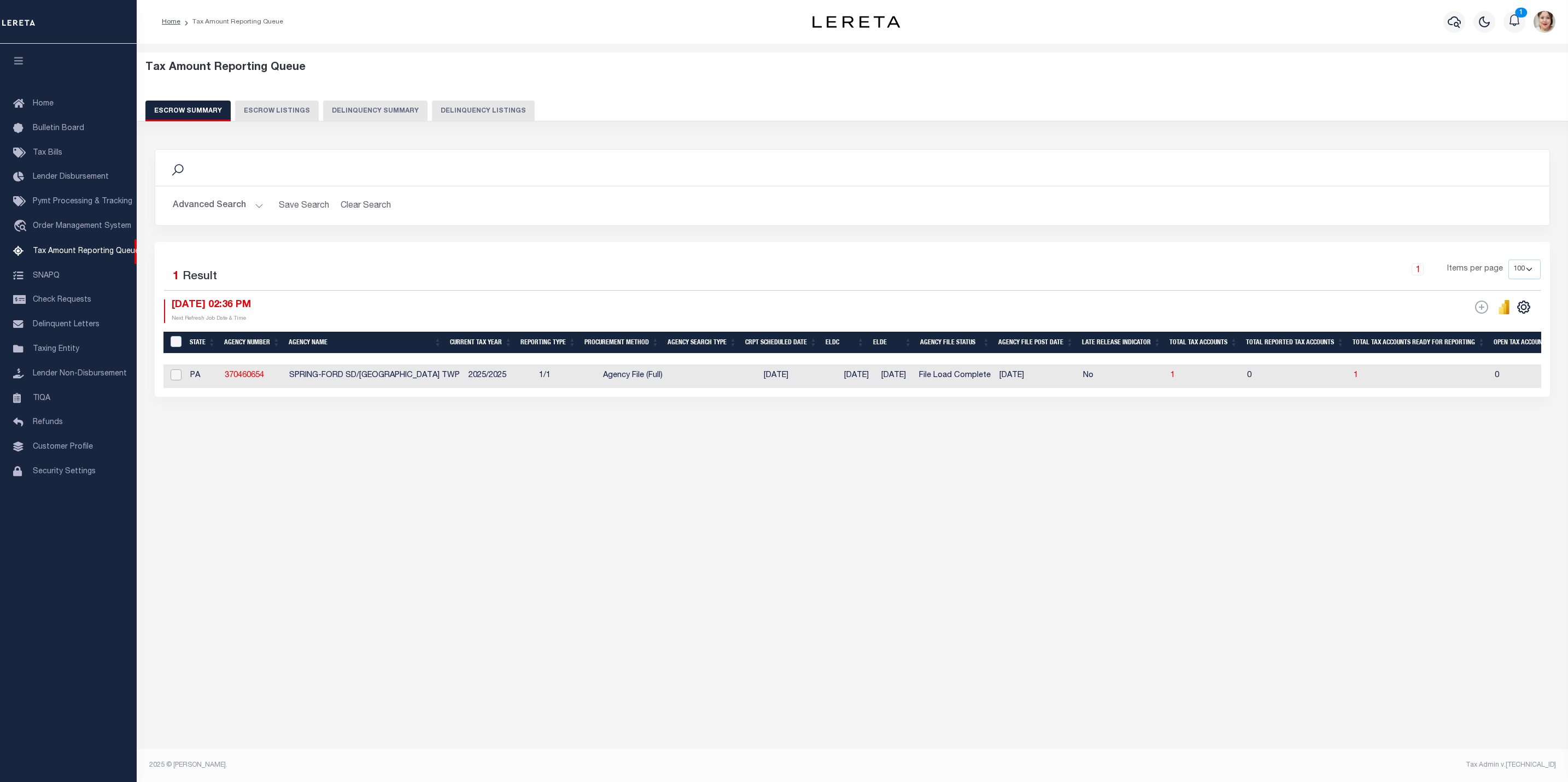
click at [176, 377] on input "checkbox" at bounding box center [176, 375] width 11 height 11
checkbox input "true"
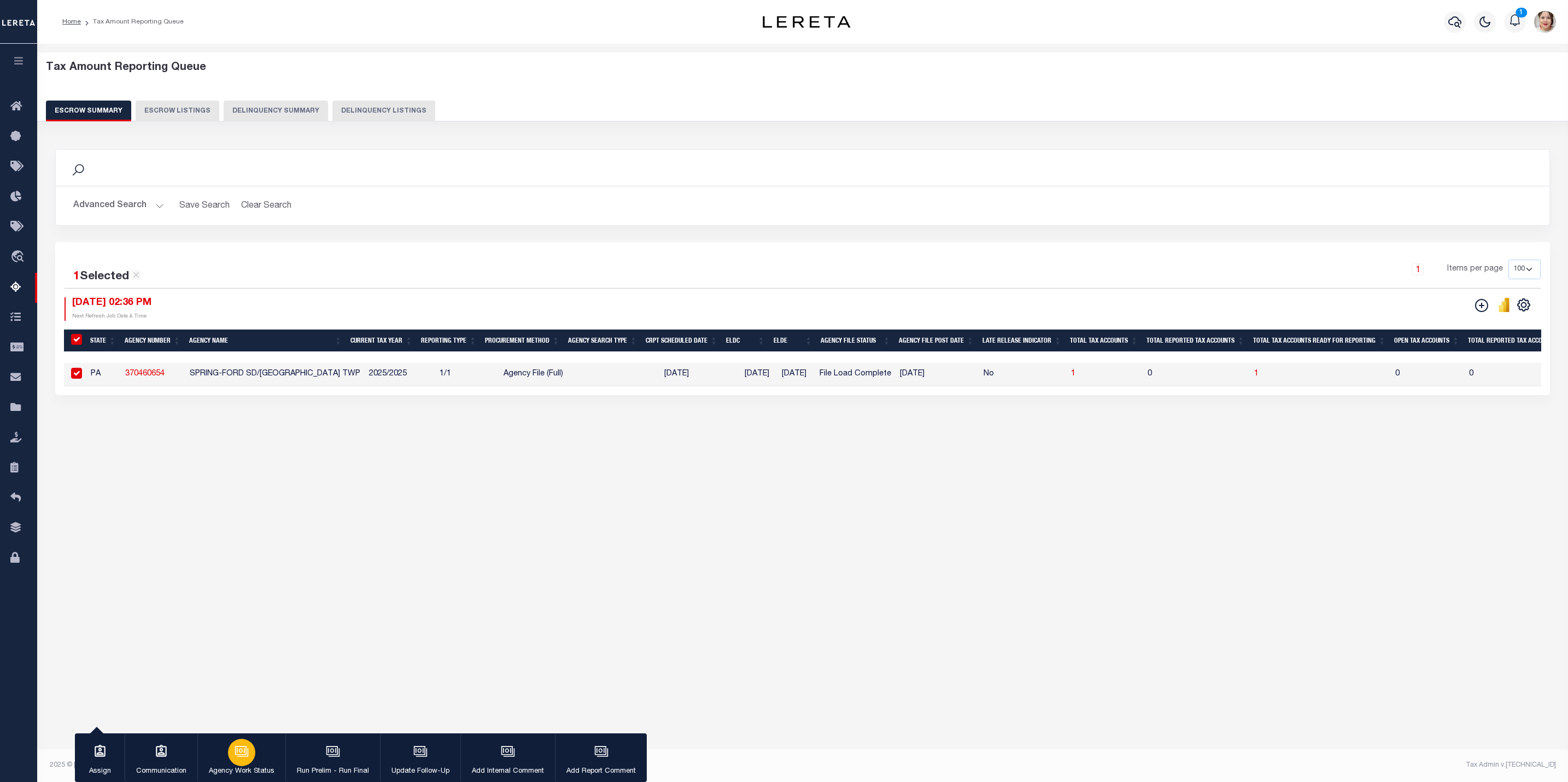
click at [247, 762] on div "button" at bounding box center [241, 752] width 27 height 27
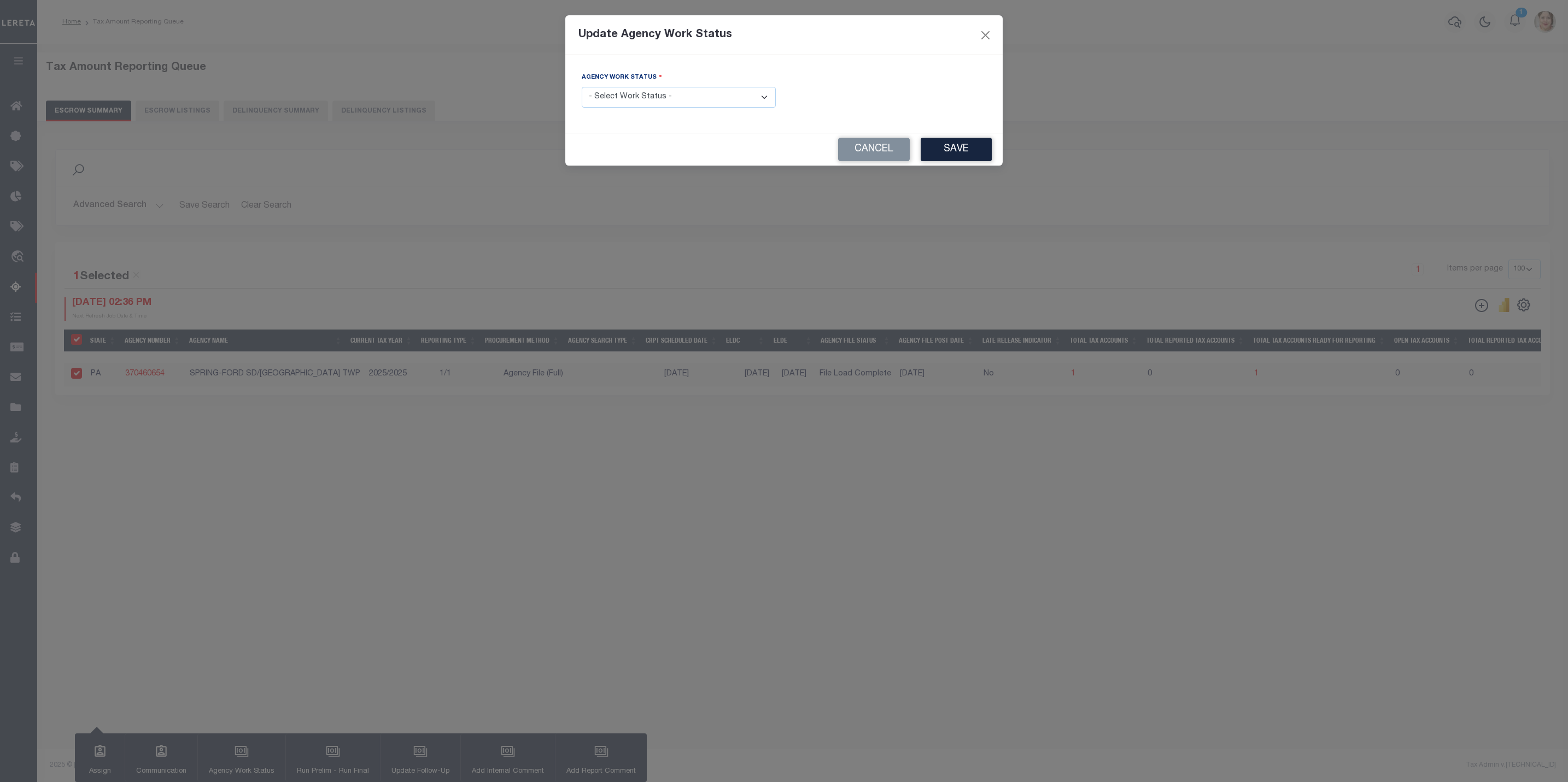
click at [617, 102] on select "- Select Work Status - New In Progress Pending Agency Follow-up Pending QC Read…" at bounding box center [679, 97] width 194 height 21
select select "6"
click at [582, 87] on select "- Select Work Status - New In Progress Pending Agency Follow-up Pending QC Read…" at bounding box center [679, 97] width 194 height 21
click at [954, 154] on button "Save" at bounding box center [956, 149] width 71 height 24
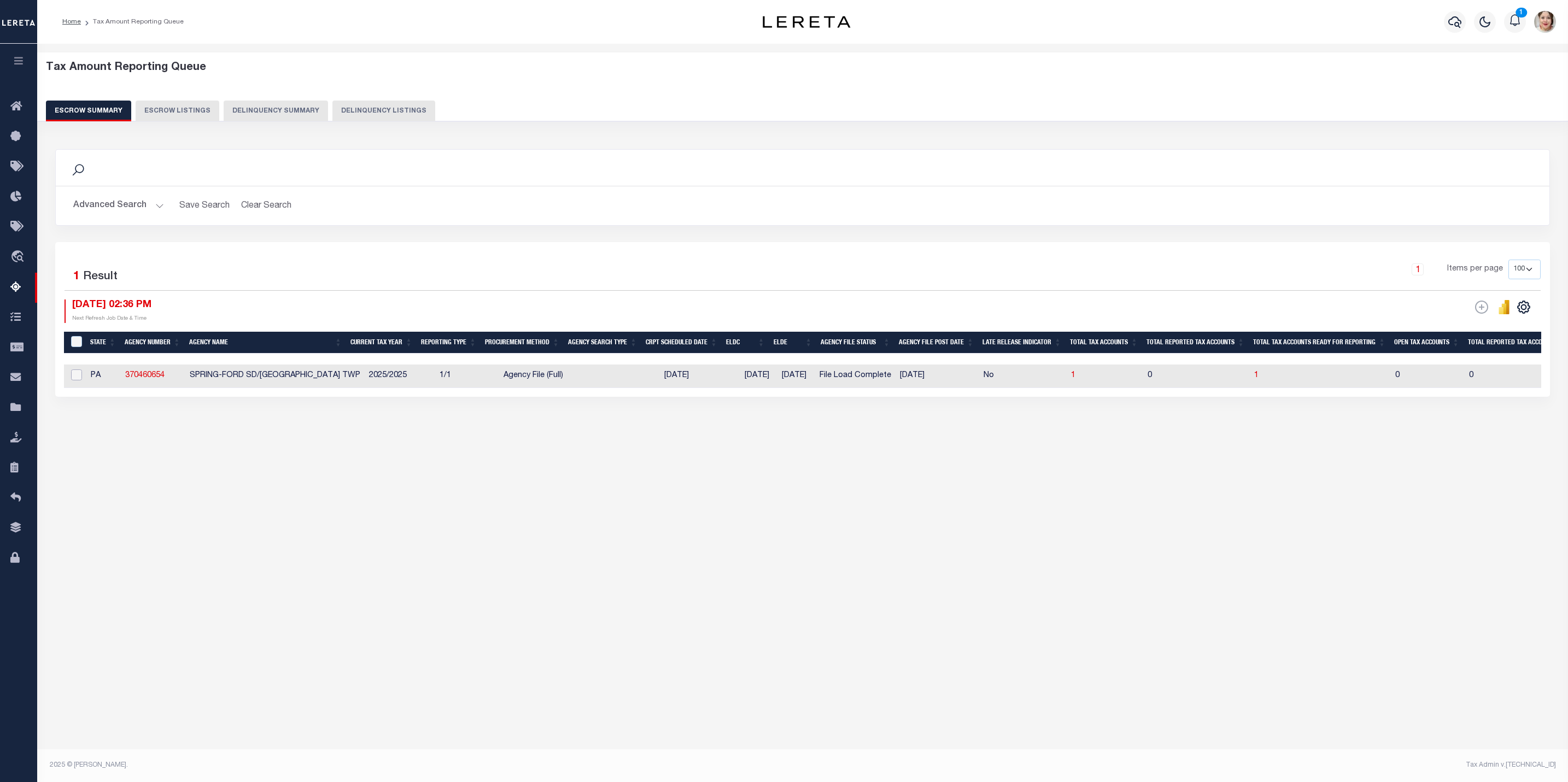
click at [73, 377] on input "checkbox" at bounding box center [76, 375] width 11 height 11
checkbox input "true"
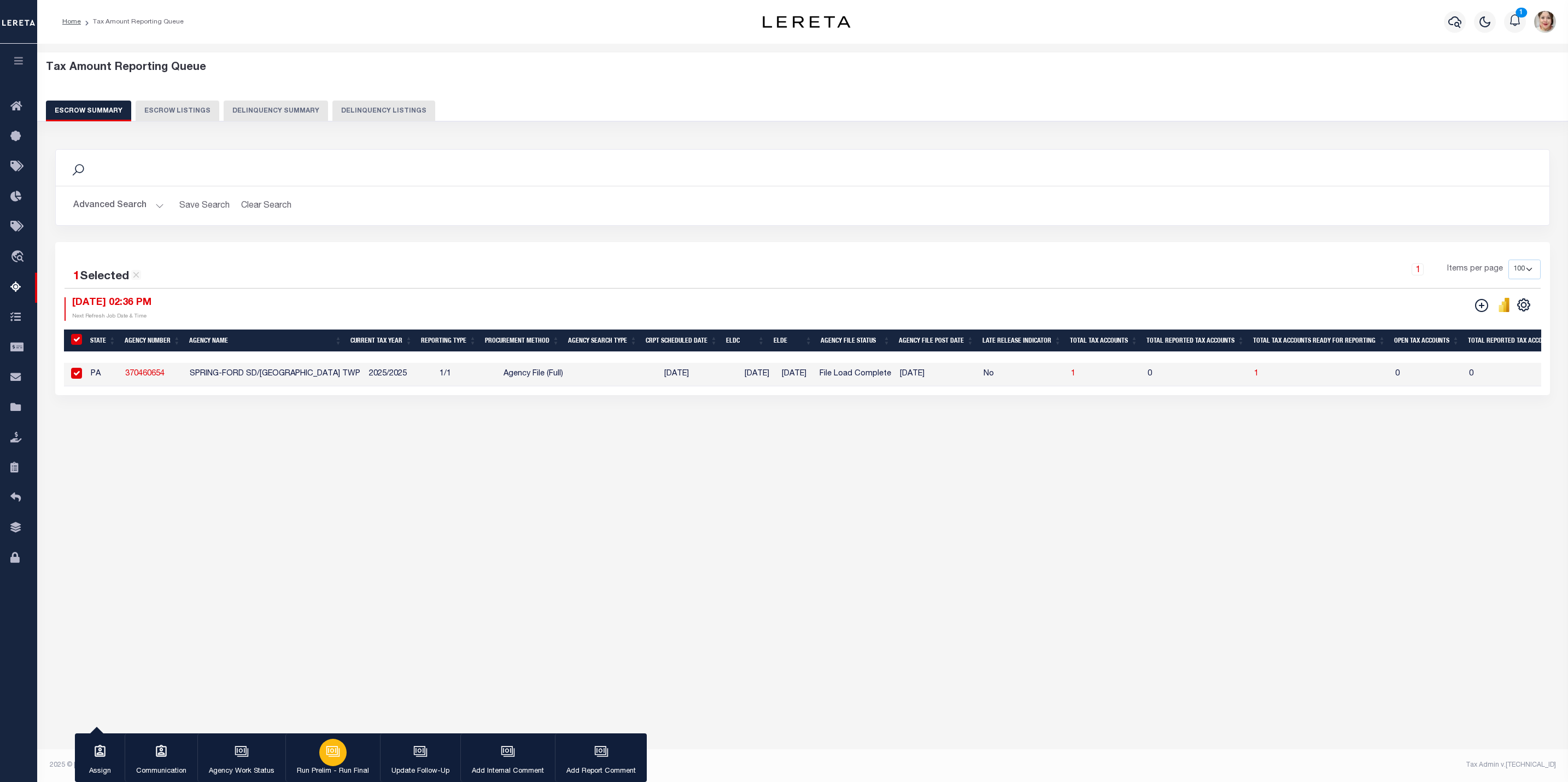
click at [319, 762] on button "Run Prelim - Run Final" at bounding box center [333, 758] width 95 height 49
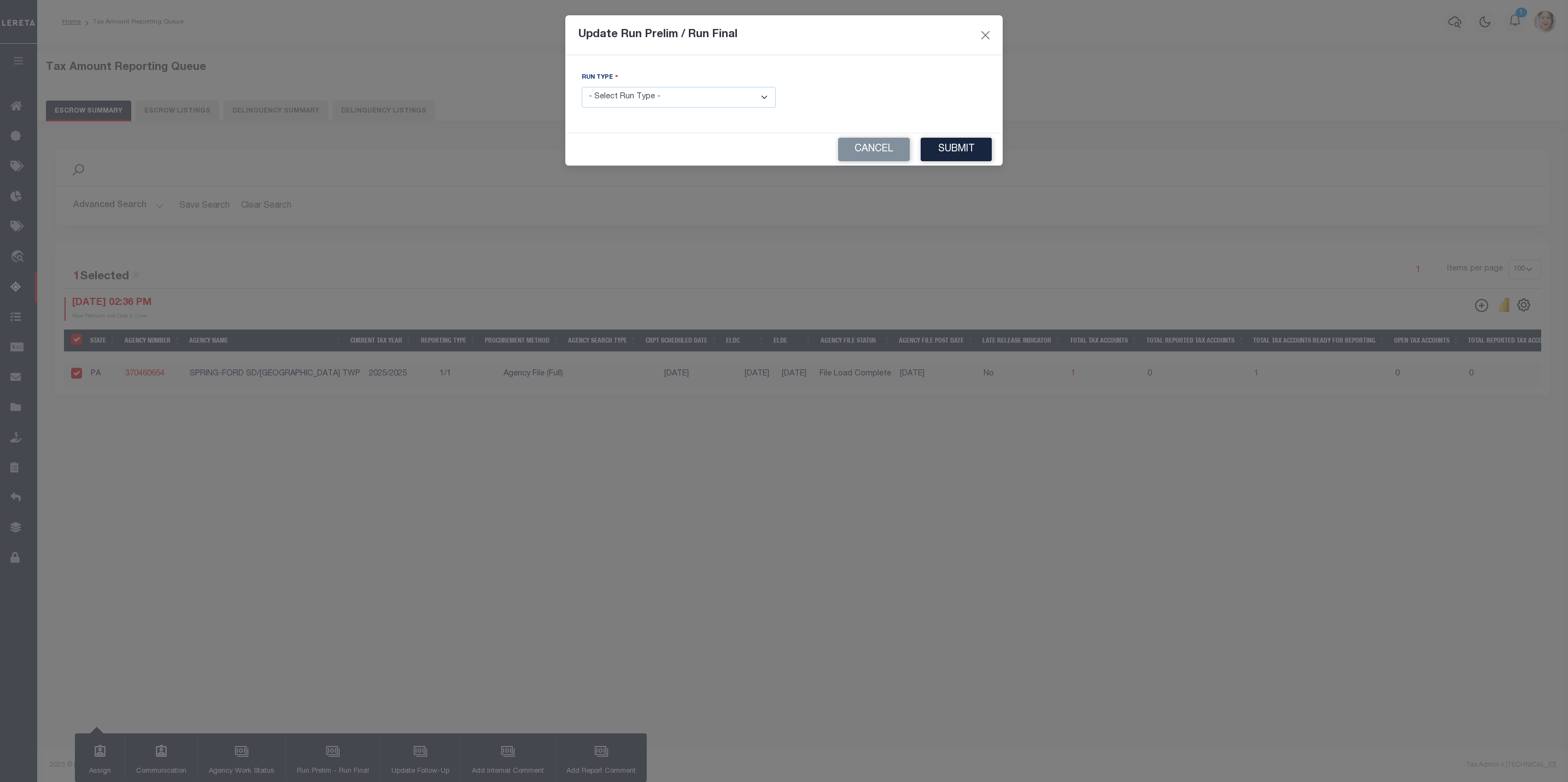
click at [638, 104] on select "- Select Run Type - Prelim Run Final Run" at bounding box center [679, 97] width 194 height 21
select select "F"
click at [582, 87] on select "- Select Run Type - Prelim Run Final Run" at bounding box center [679, 97] width 194 height 21
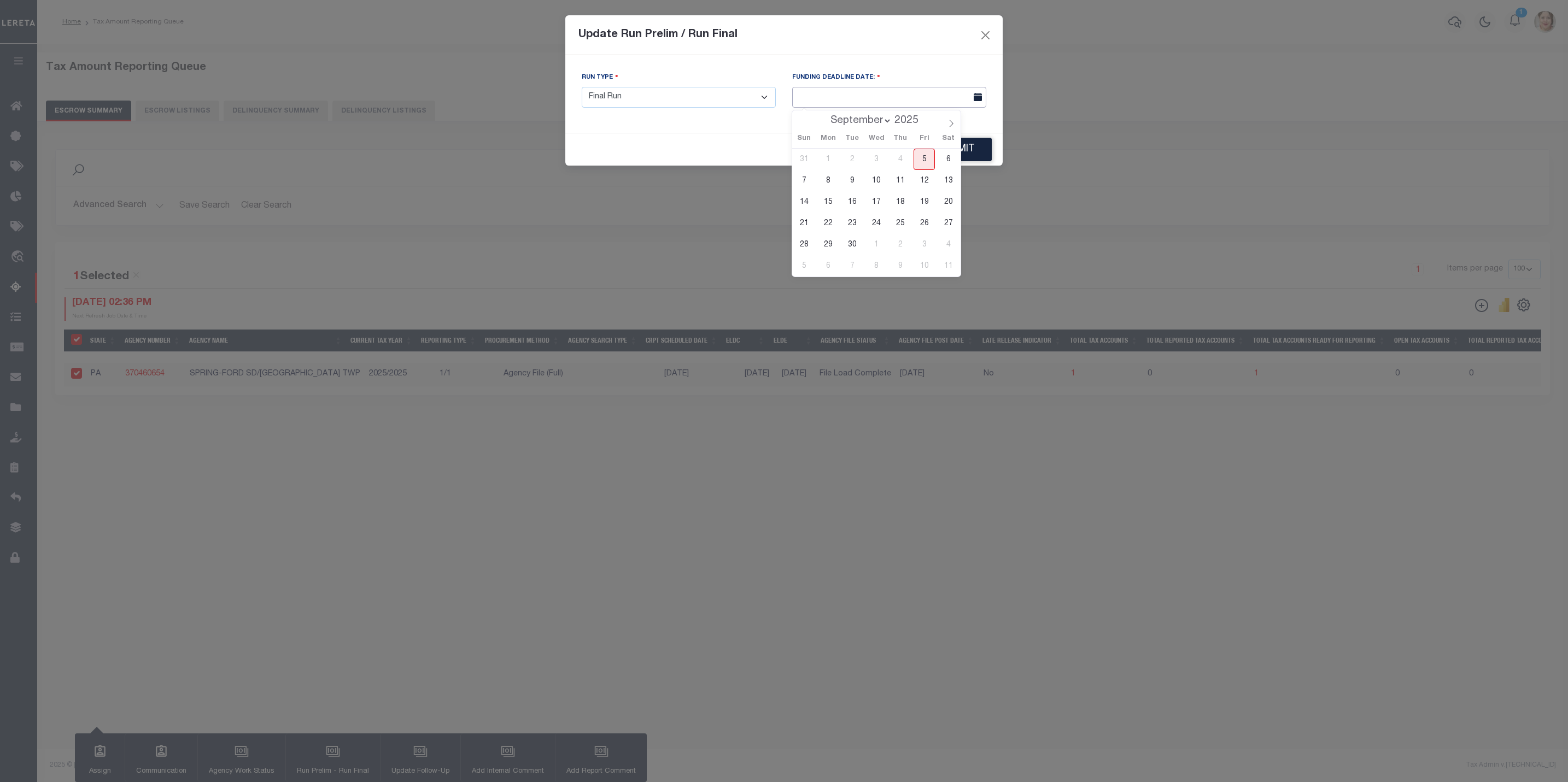
click at [834, 95] on input "text" at bounding box center [889, 97] width 194 height 21
click at [925, 166] on span "5" at bounding box center [924, 159] width 21 height 21
type input "[DATE]"
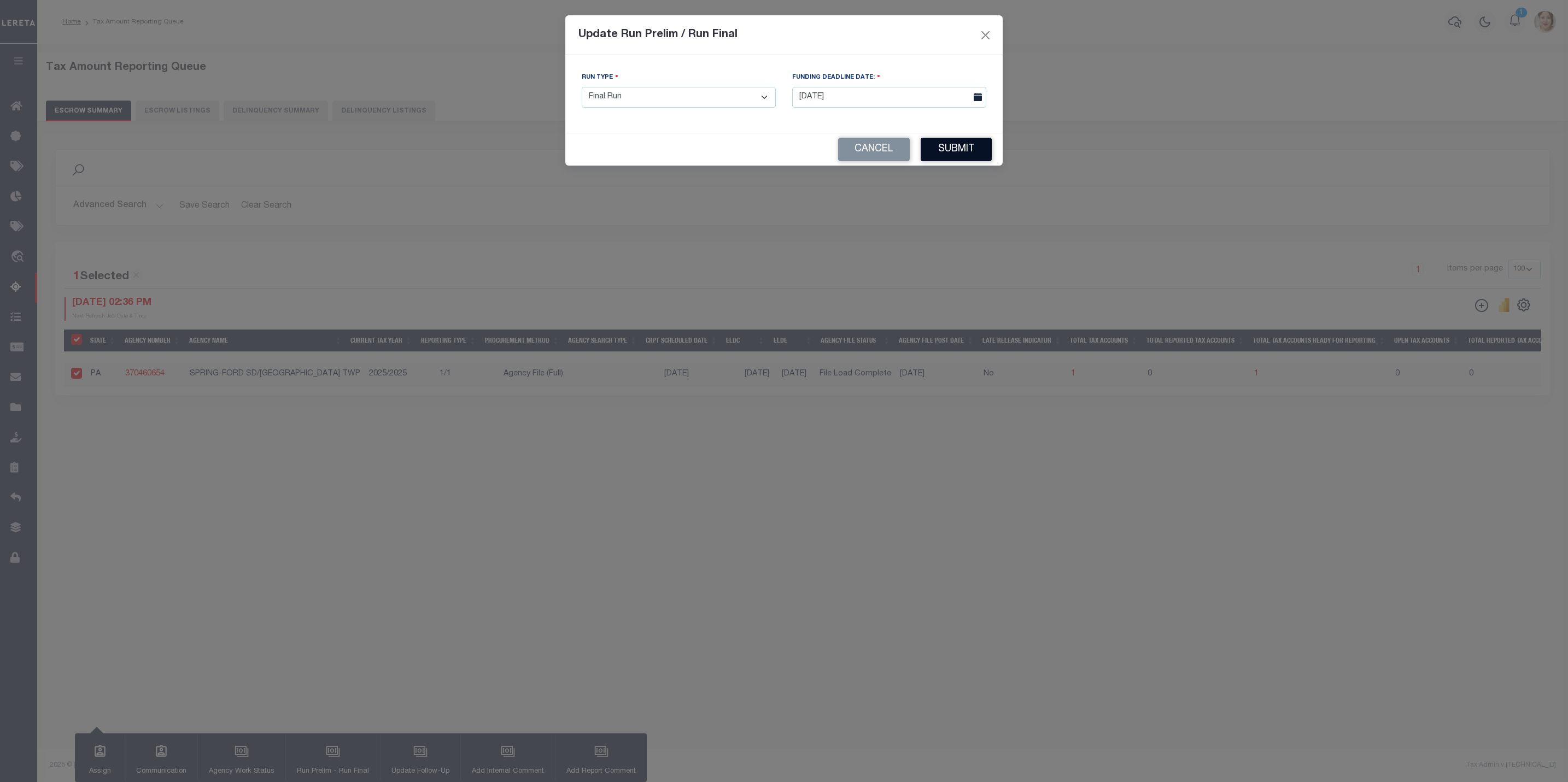
click at [961, 153] on button "Submit" at bounding box center [956, 149] width 71 height 24
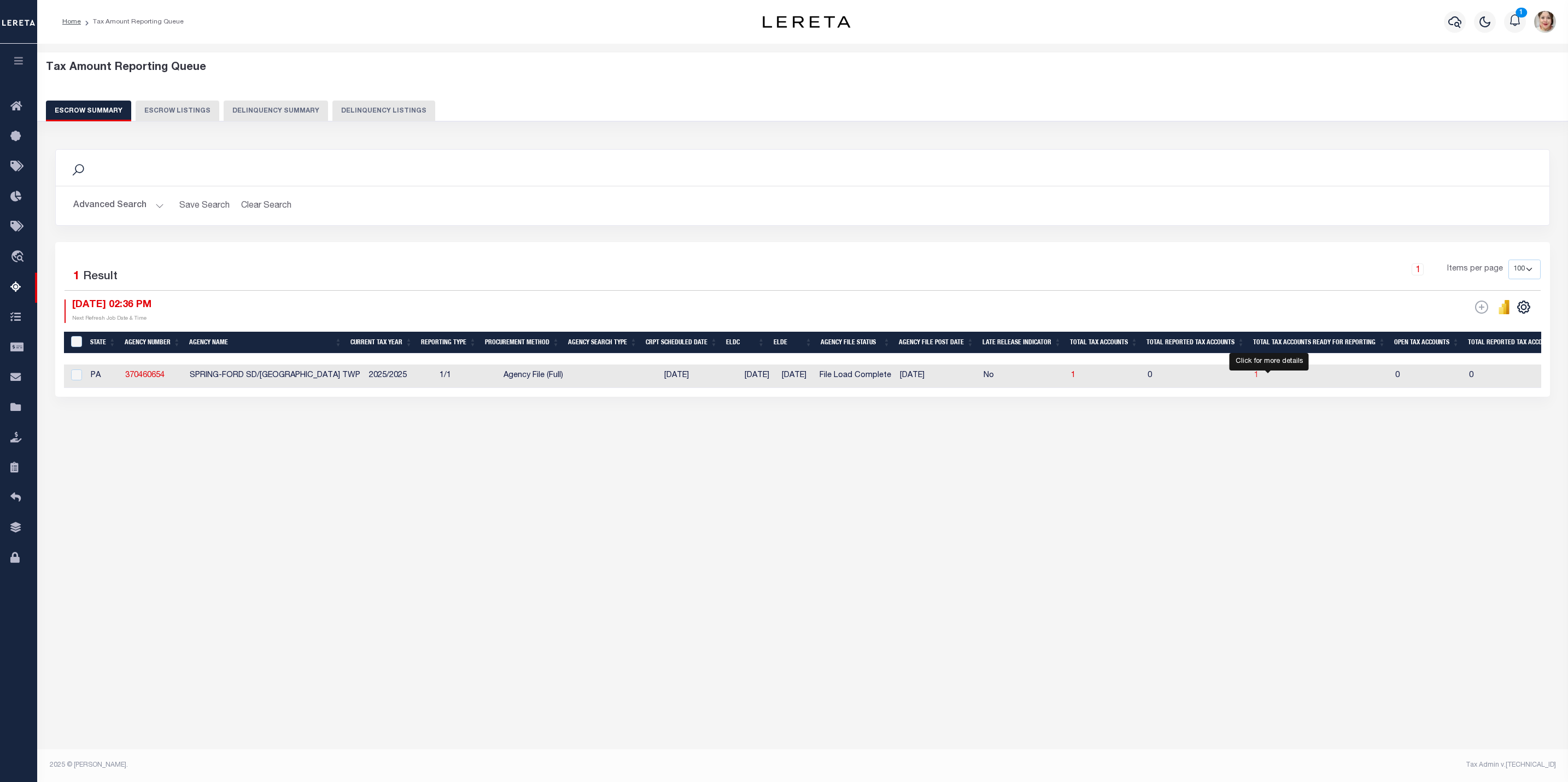
click at [1259, 379] on span "1" at bounding box center [1256, 375] width 5 height 8
select select "100"
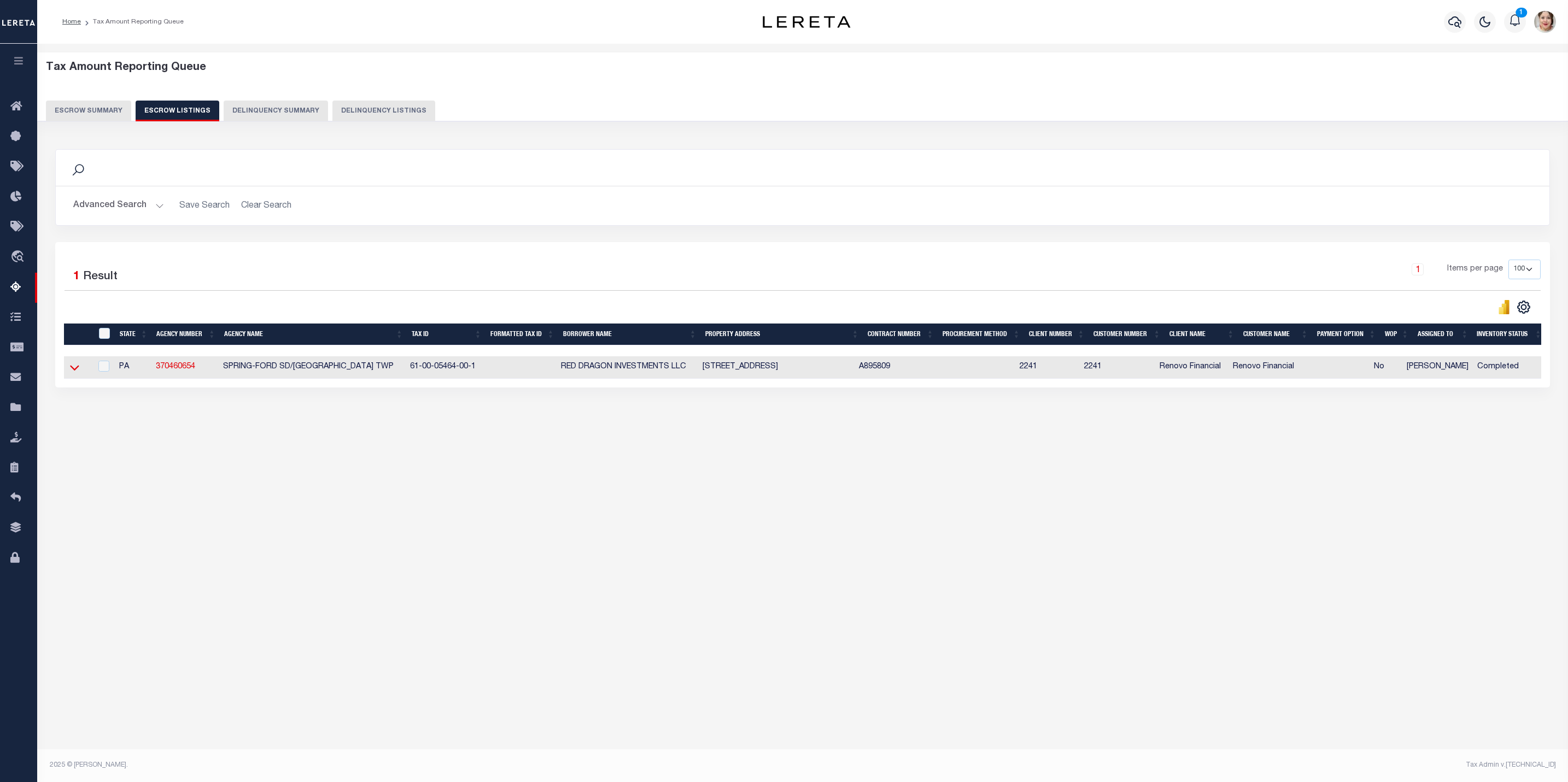
click at [74, 371] on icon at bounding box center [75, 368] width 9 height 5
